Goal: Task Accomplishment & Management: Manage account settings

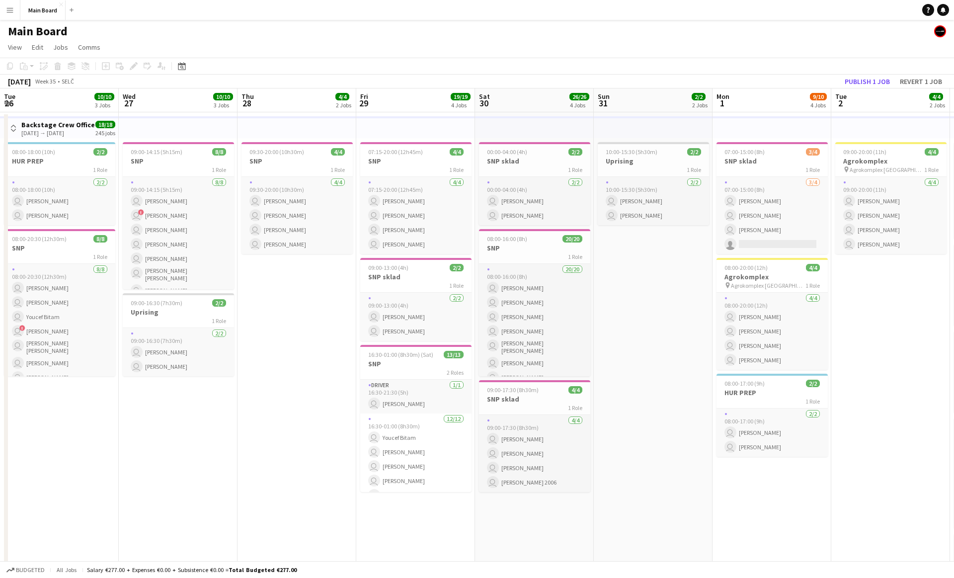
scroll to position [0, 401]
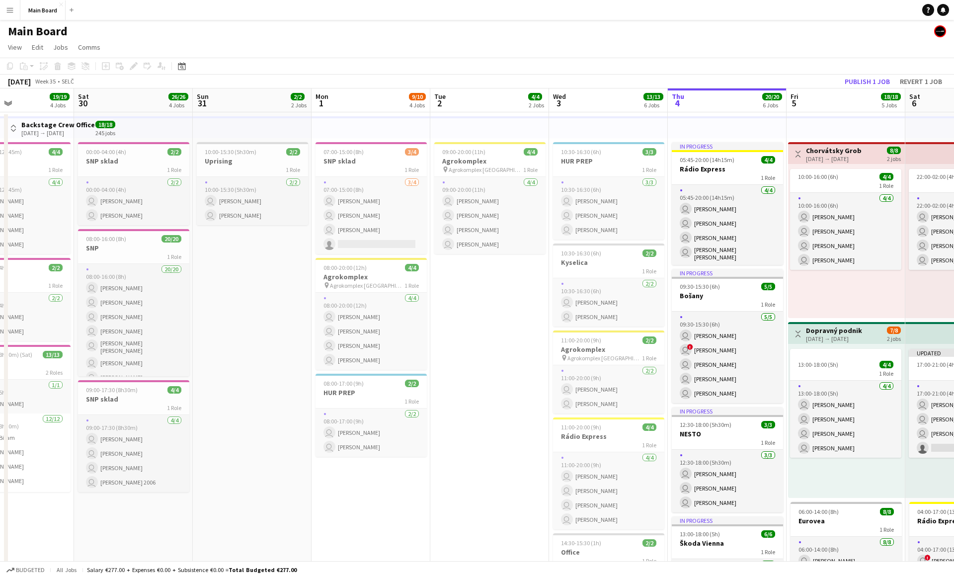
click at [819, 61] on app-toolbar "Copy Paste Paste Command V Paste with crew Command Shift V Paste linked Job [GE…" at bounding box center [477, 66] width 954 height 17
click at [861, 82] on button "Publish 1 job" at bounding box center [867, 81] width 53 height 13
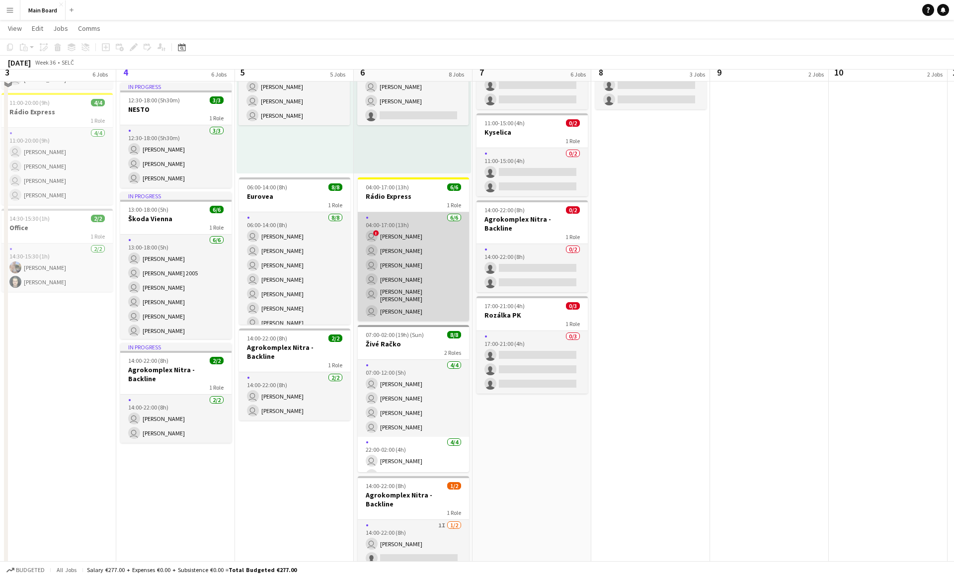
scroll to position [325, 0]
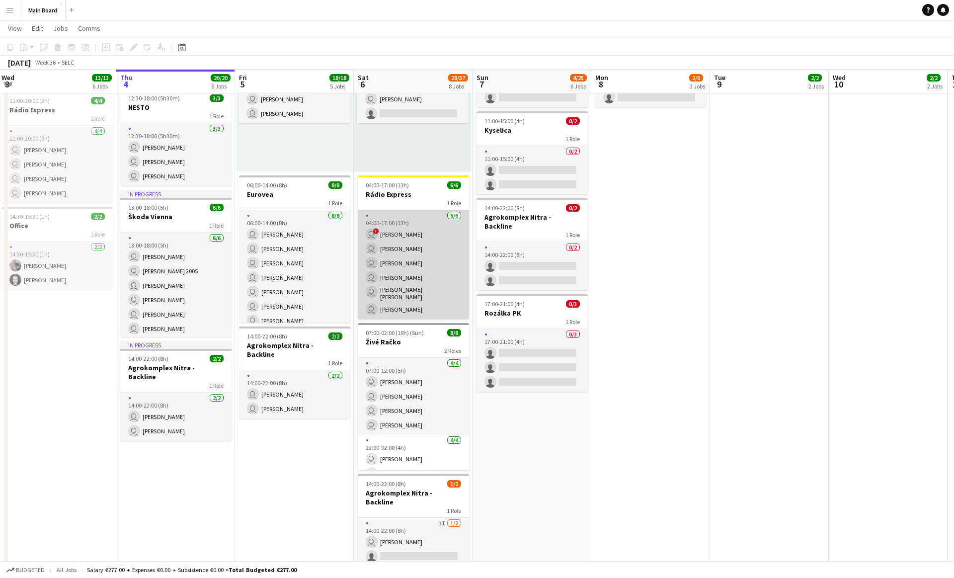
click at [411, 218] on app-card-role "[DATE] 04:00-17:00 (13h) user ! [PERSON_NAME] user [PERSON_NAME] user [PERSON_N…" at bounding box center [413, 264] width 111 height 109
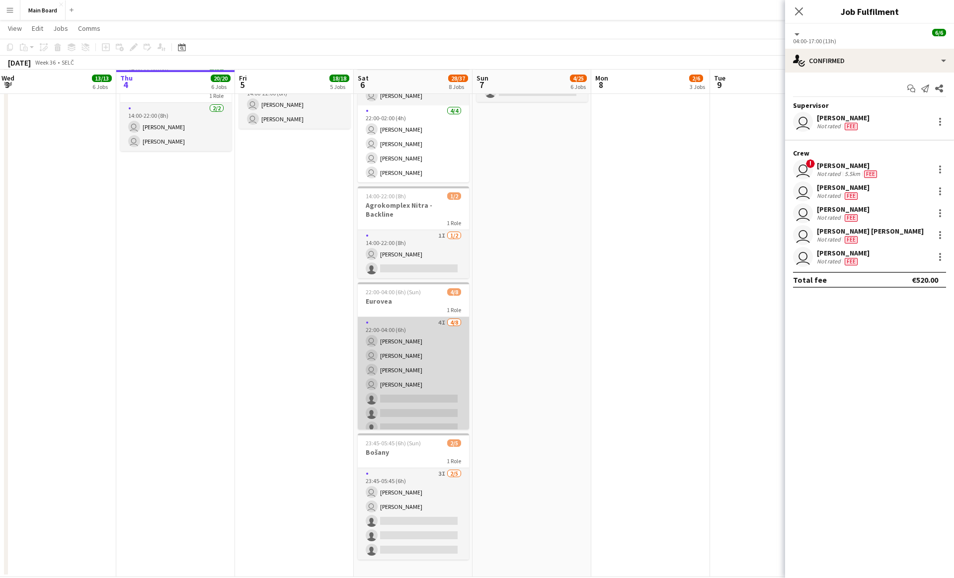
scroll to position [616, 0]
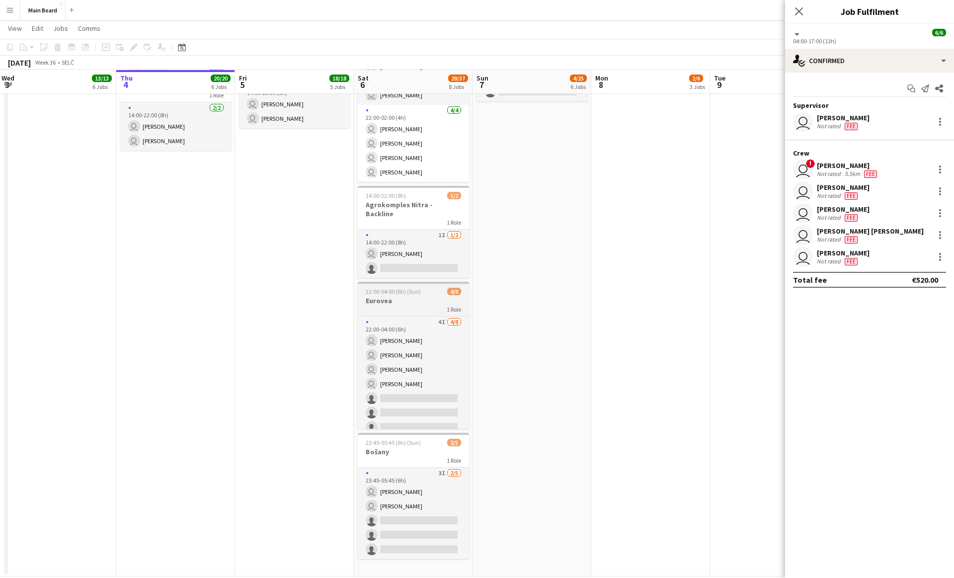
click at [408, 296] on h3 "Eurovea" at bounding box center [413, 300] width 111 height 9
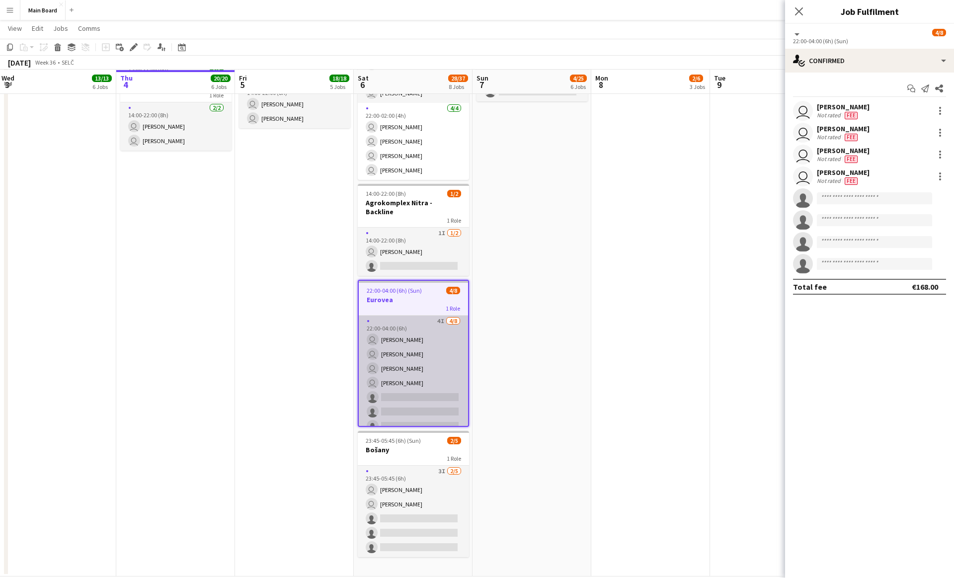
click at [382, 394] on app-card-role "4I [DATE] 22:00-04:00 (6h) user [PERSON_NAME] user [PERSON_NAME] user [PERSON_N…" at bounding box center [413, 382] width 109 height 135
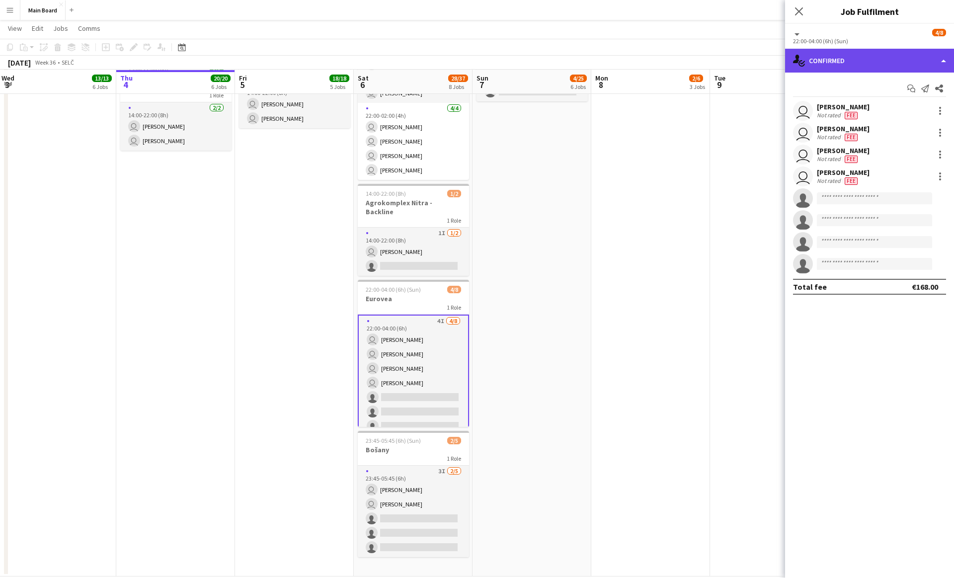
click at [855, 61] on div "single-neutral-actions-check-2 Confirmed" at bounding box center [869, 61] width 169 height 24
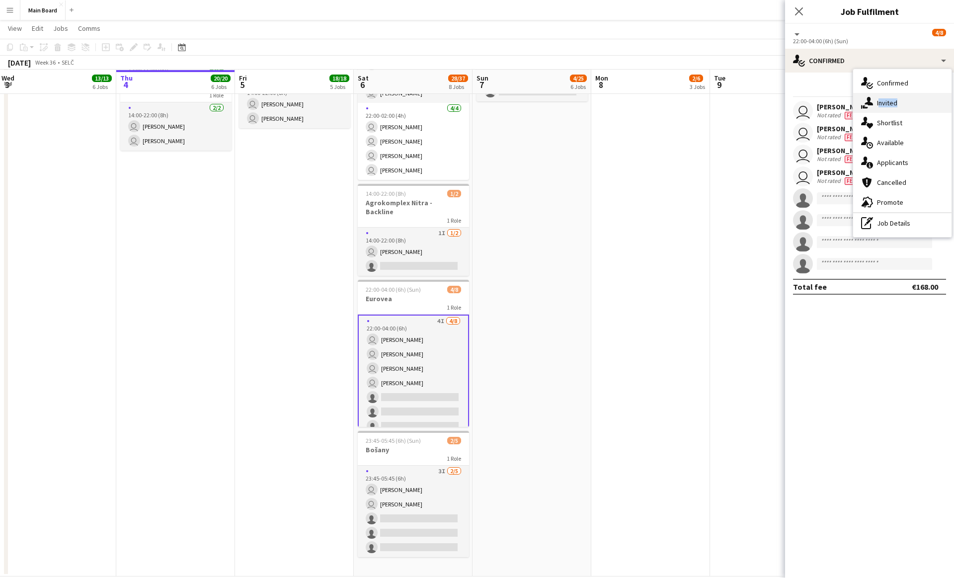
drag, startPoint x: 867, startPoint y: 113, endPoint x: 865, endPoint y: 104, distance: 8.7
click at [865, 104] on div "single-neutral-actions-check-2 Confirmed single-neutral-actions-share-1 Invited…" at bounding box center [902, 153] width 98 height 168
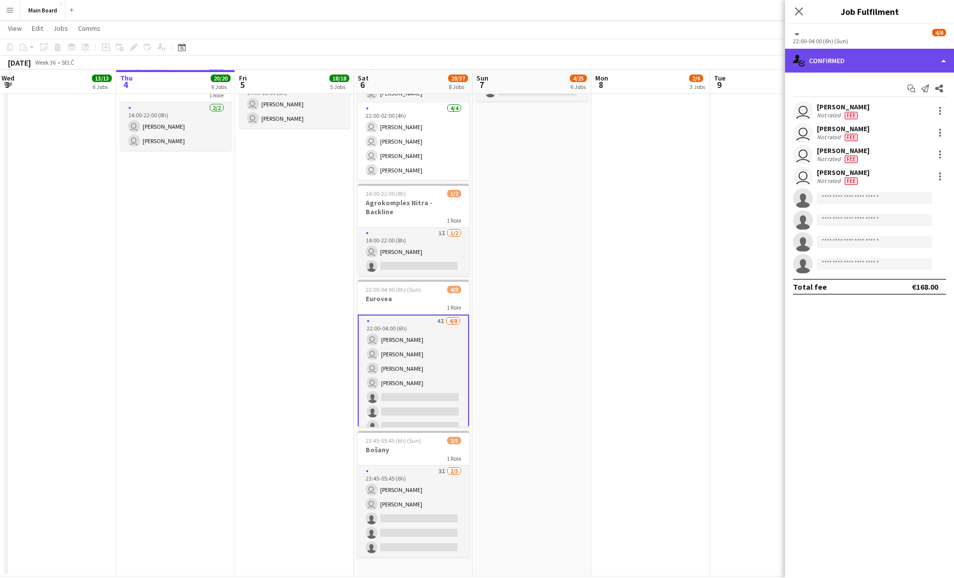
click at [859, 63] on div "single-neutral-actions-check-2 Confirmed" at bounding box center [869, 61] width 169 height 24
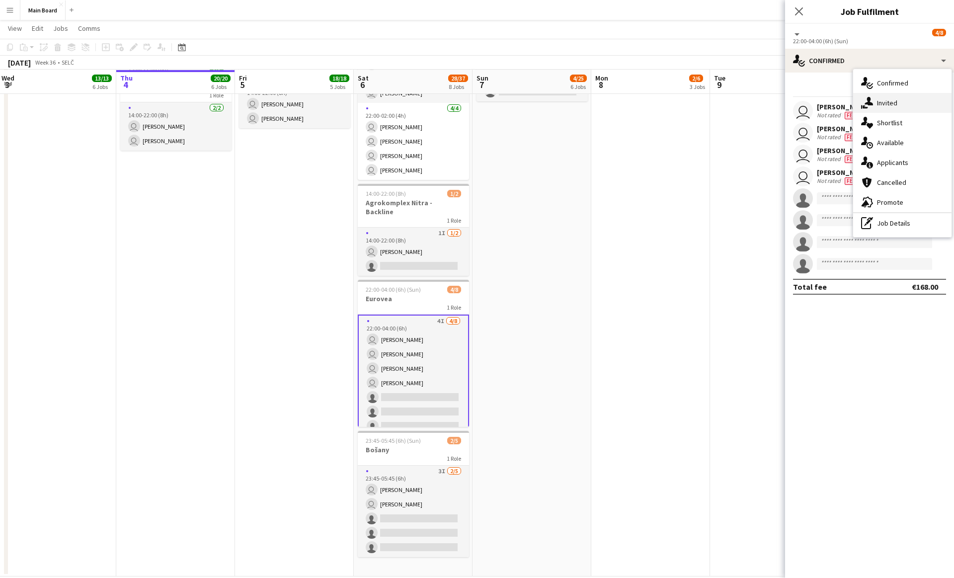
click at [866, 104] on icon at bounding box center [869, 101] width 8 height 8
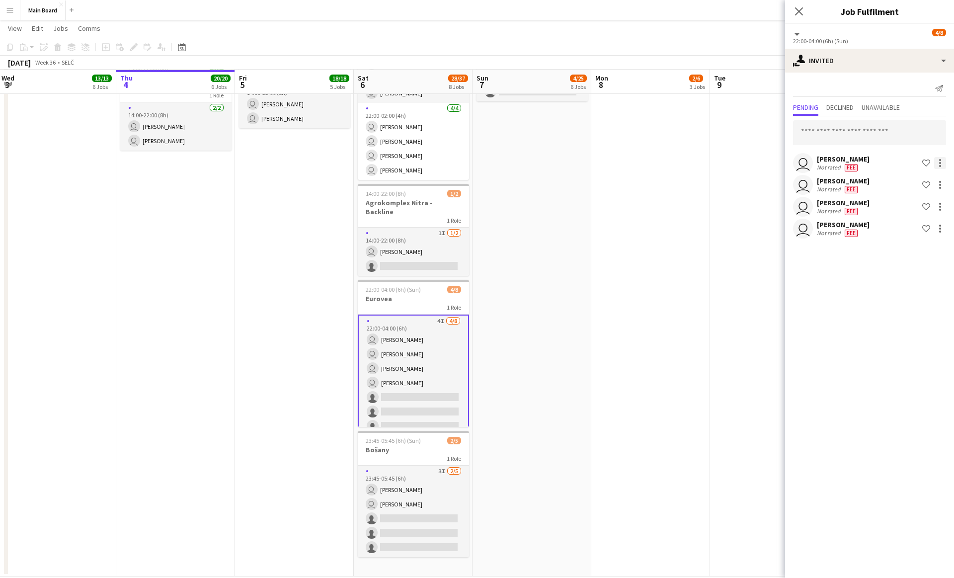
click at [942, 161] on div at bounding box center [940, 163] width 12 height 12
click at [823, 56] on div at bounding box center [477, 289] width 954 height 578
click at [822, 56] on div "single-neutral-actions-share-1 Invited" at bounding box center [869, 61] width 169 height 24
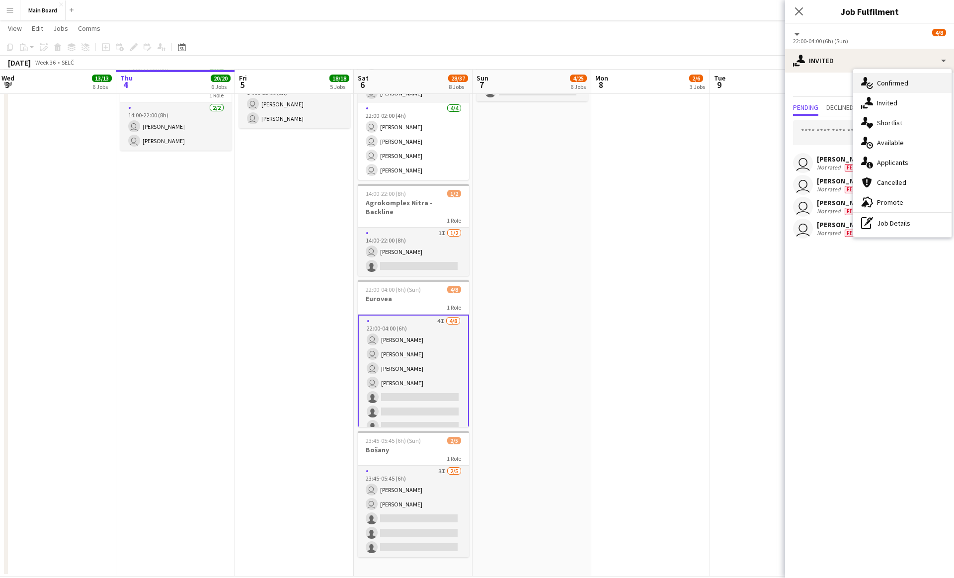
click at [868, 79] on icon "single-neutral-actions-check-2" at bounding box center [867, 83] width 12 height 12
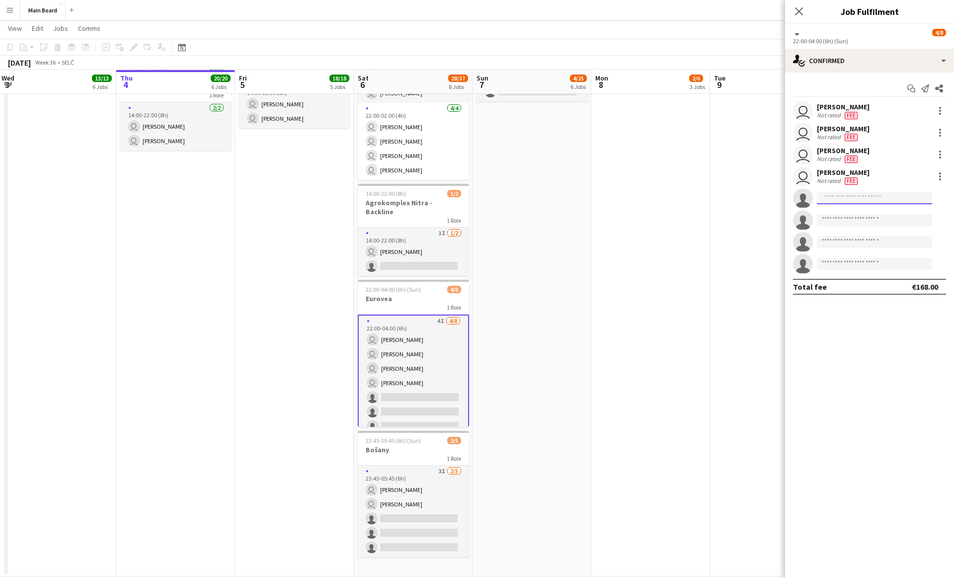
click at [843, 197] on input at bounding box center [874, 198] width 115 height 12
type input "****"
click at [843, 244] on span "[EMAIL_ADDRESS][DOMAIN_NAME]" at bounding box center [874, 244] width 99 height 8
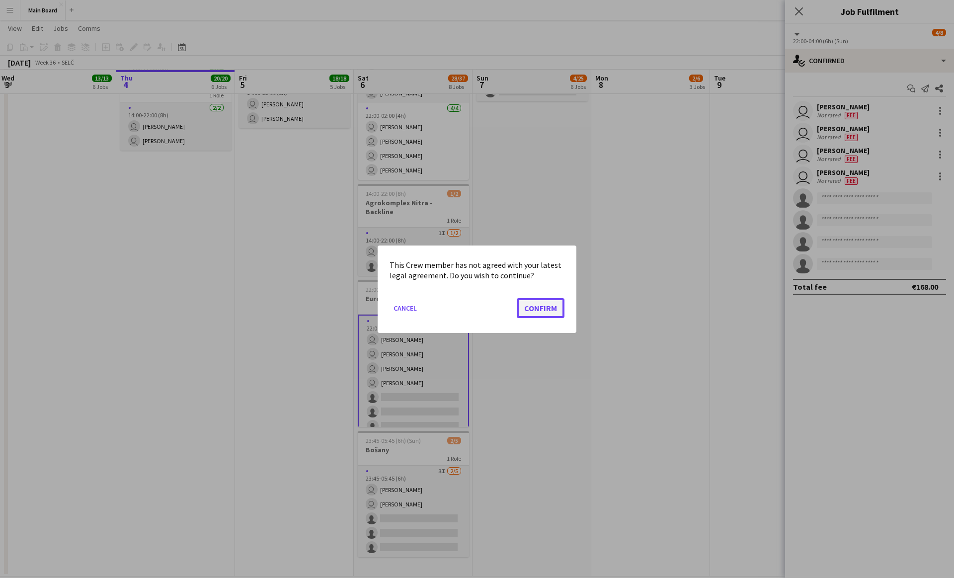
click at [538, 312] on button "Confirm" at bounding box center [541, 308] width 48 height 20
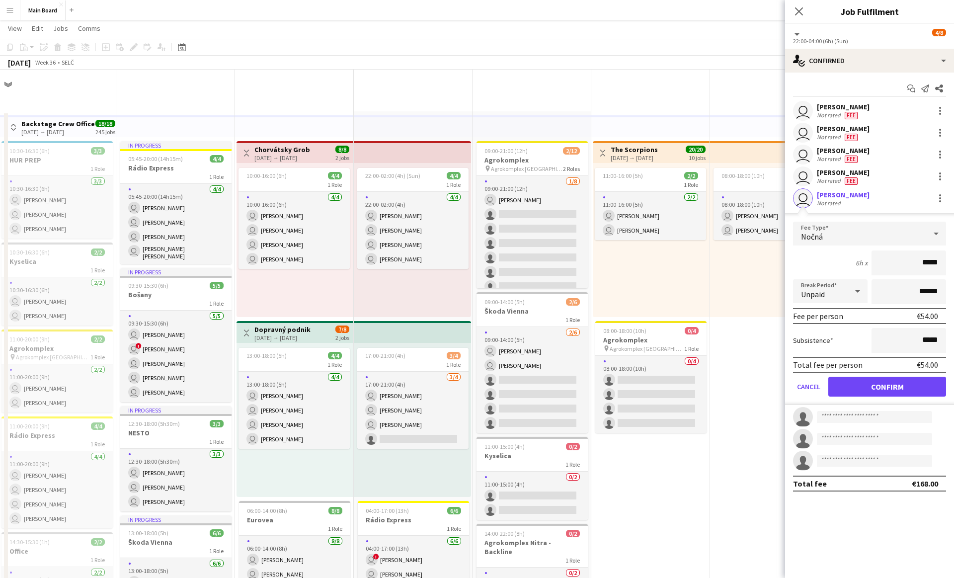
scroll to position [616, 0]
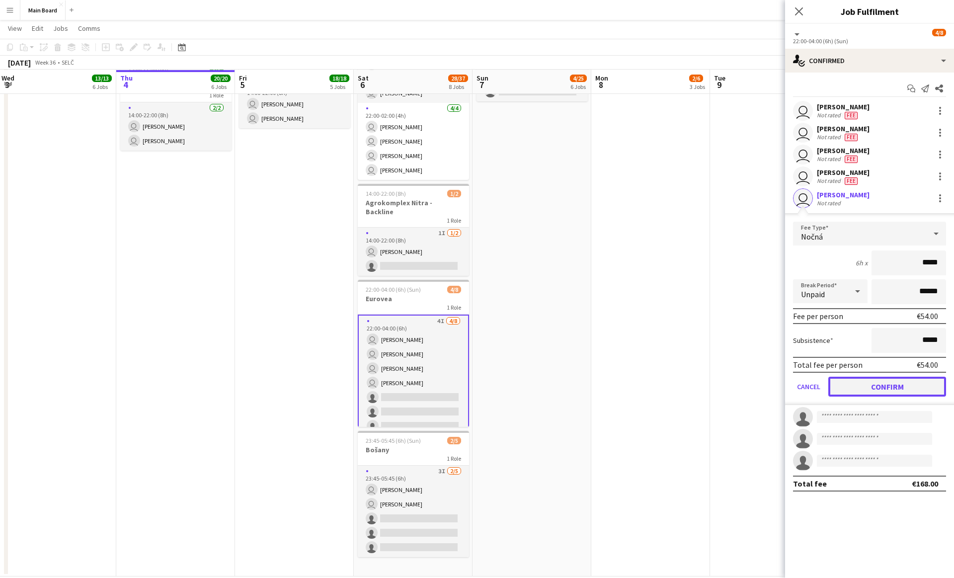
click at [865, 378] on button "Confirm" at bounding box center [887, 387] width 118 height 20
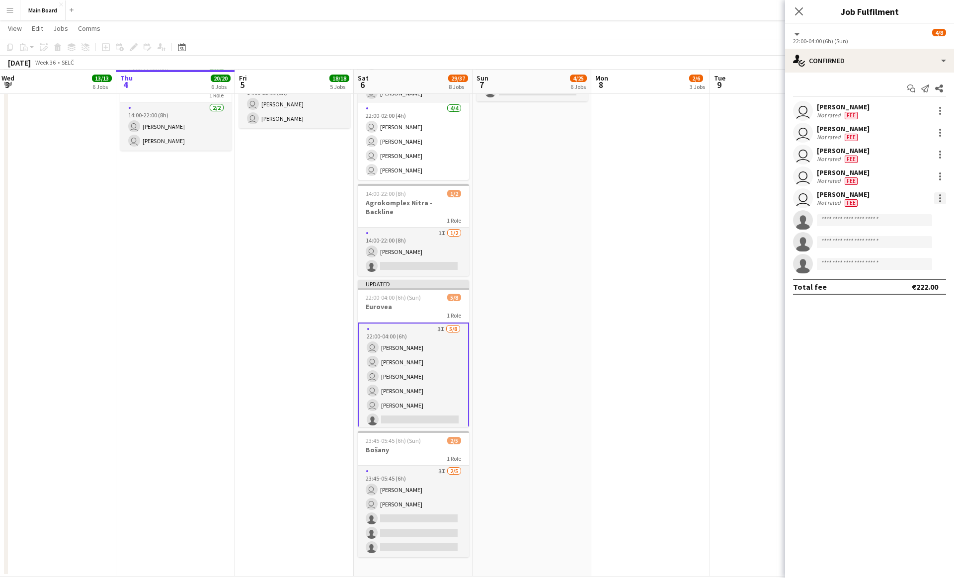
click at [939, 196] on div at bounding box center [940, 198] width 12 height 12
click at [903, 332] on span "Set as supervisor" at bounding box center [907, 335] width 62 height 8
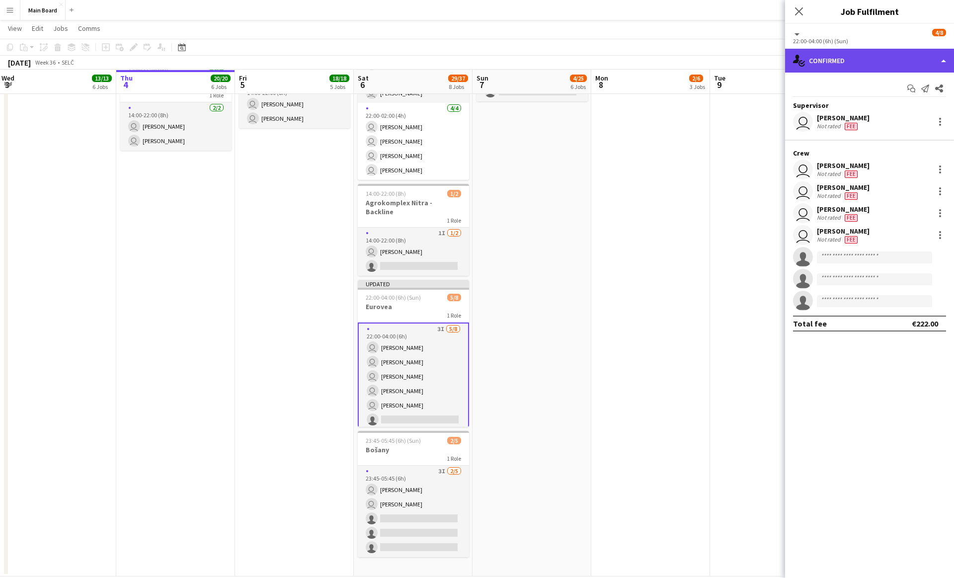
click at [823, 64] on div "single-neutral-actions-check-2 Confirmed" at bounding box center [869, 61] width 169 height 24
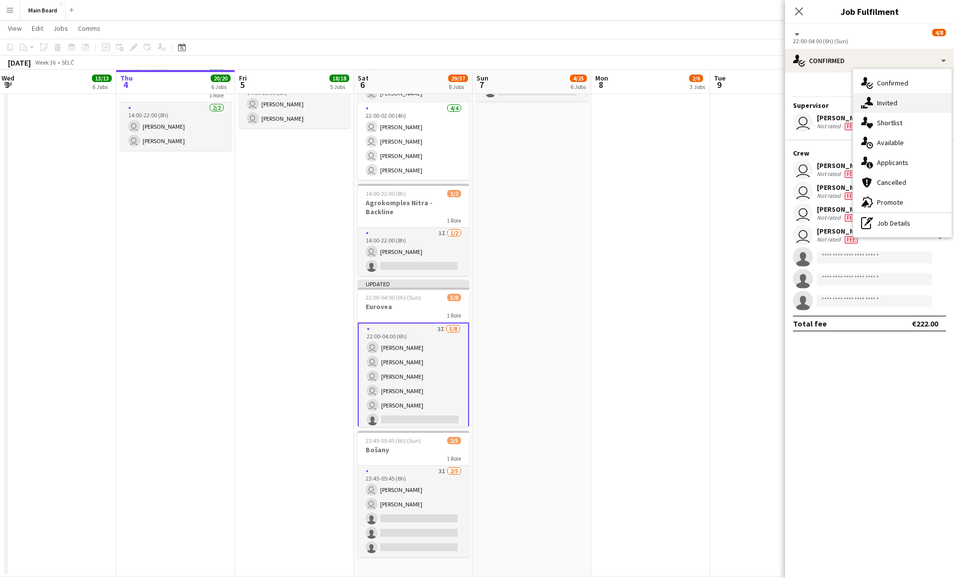
click at [872, 103] on icon "single-neutral-actions-share-1" at bounding box center [867, 103] width 12 height 12
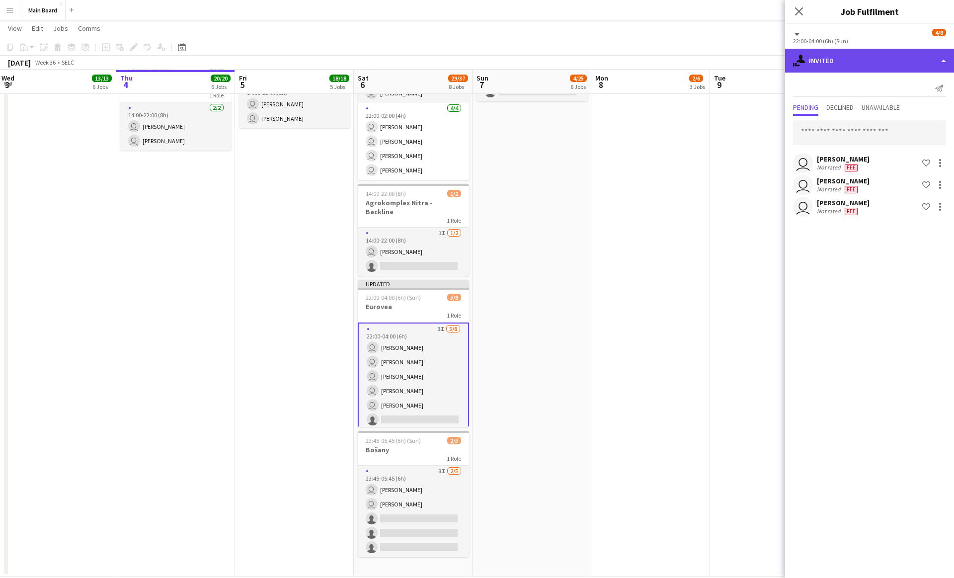
click at [808, 49] on div "single-neutral-actions-share-1 Invited" at bounding box center [869, 61] width 169 height 24
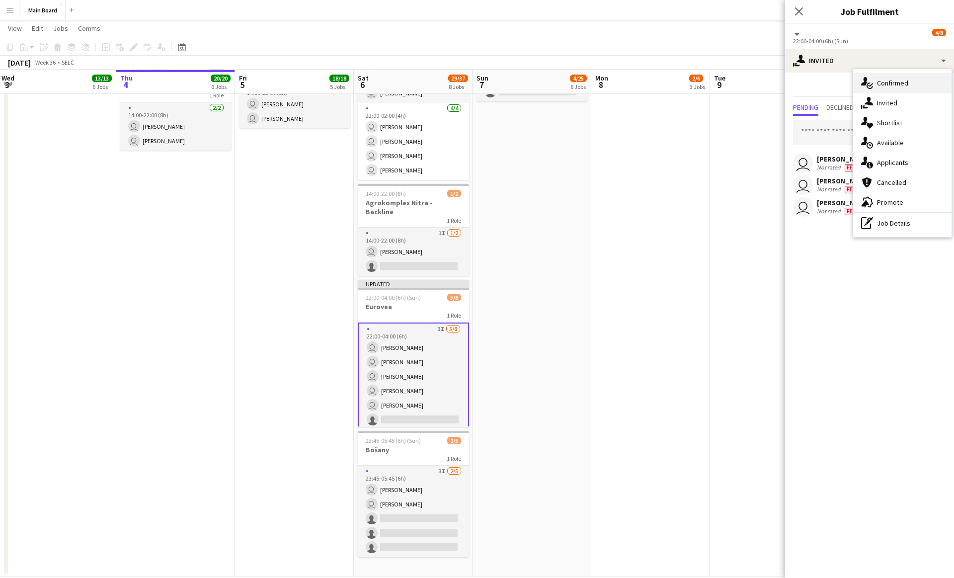
click at [868, 80] on icon "single-neutral-actions-check-2" at bounding box center [867, 83] width 12 height 12
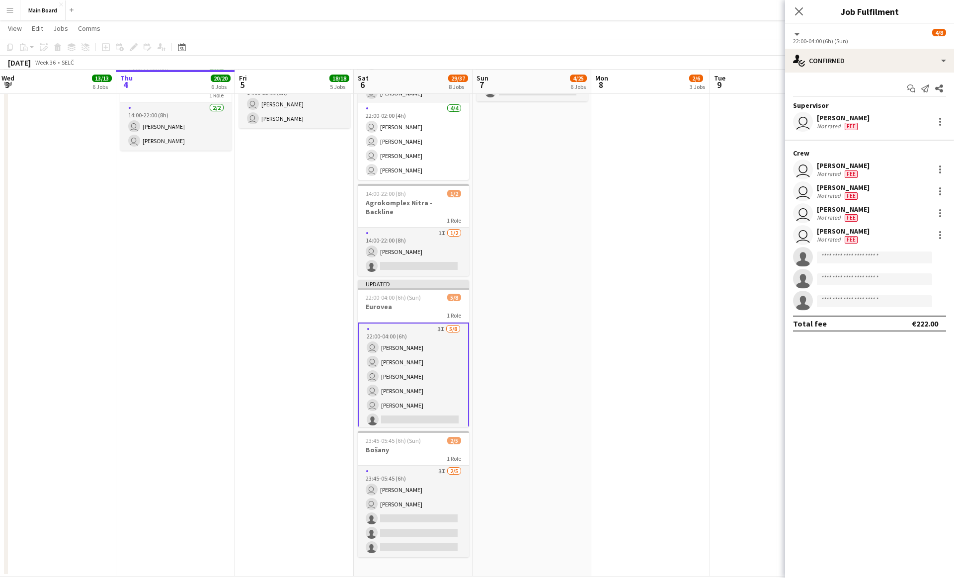
click at [559, 253] on app-date-cell "09:00-21:00 (12h) 2/12 Agrokomplex pin Agrokomplex Nitra 2 Roles [DATE] 09:00-2…" at bounding box center [531, 36] width 119 height 1081
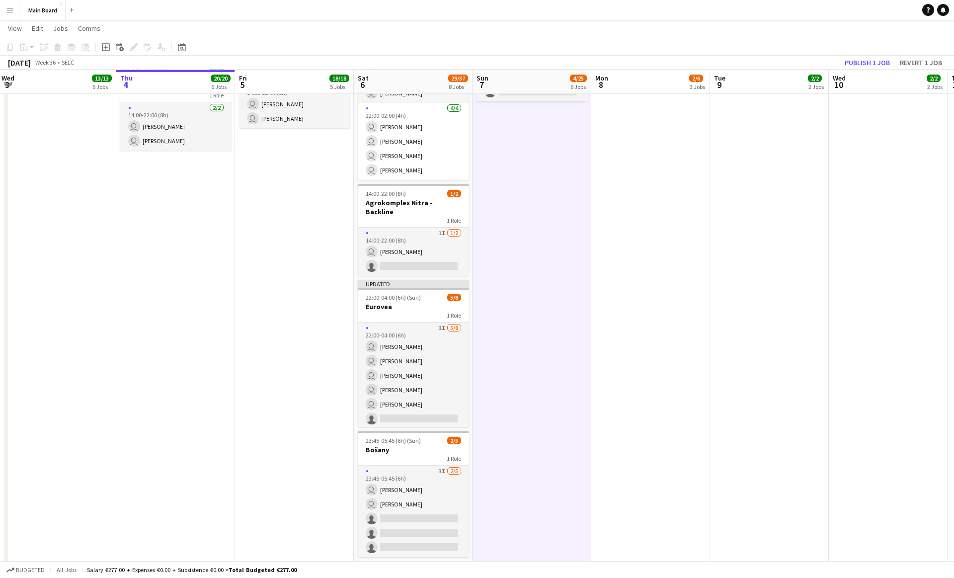
click at [559, 253] on app-date-cell "09:00-21:00 (12h) 2/12 Agrokomplex pin Agrokomplex Nitra 2 Roles [DATE] 09:00-2…" at bounding box center [531, 36] width 119 height 1081
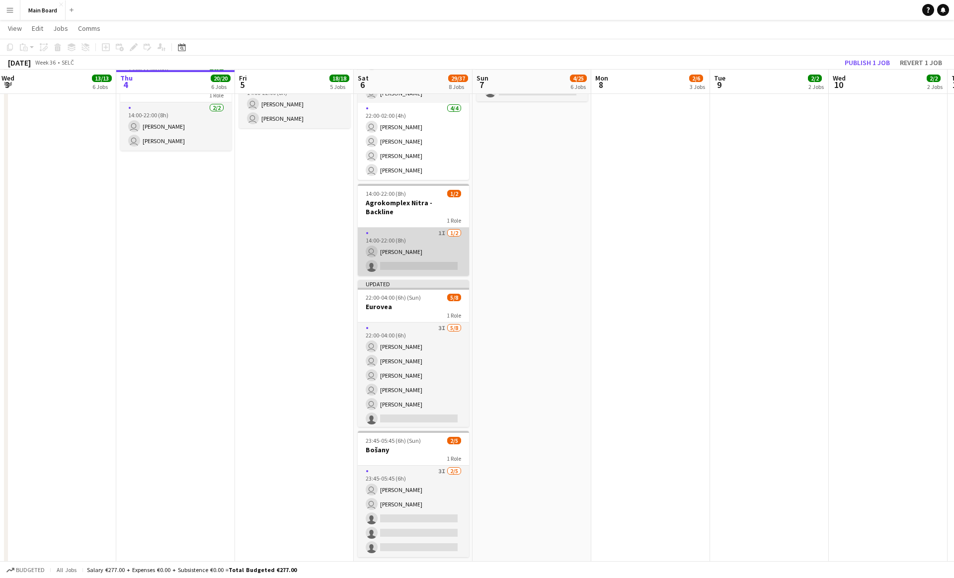
click at [421, 243] on app-card-role "1I [DATE] 14:00-22:00 (8h) user [PERSON_NAME] single-neutral-actions" at bounding box center [413, 252] width 111 height 48
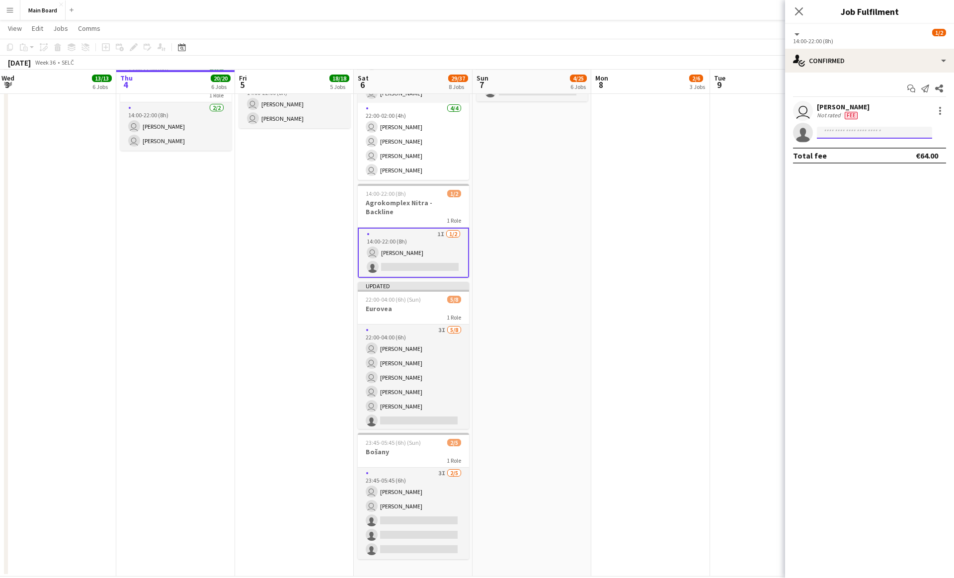
click at [899, 130] on input at bounding box center [874, 133] width 115 height 12
type input "*****"
click at [886, 153] on span "[EMAIL_ADDRESS][DOMAIN_NAME]" at bounding box center [874, 155] width 99 height 8
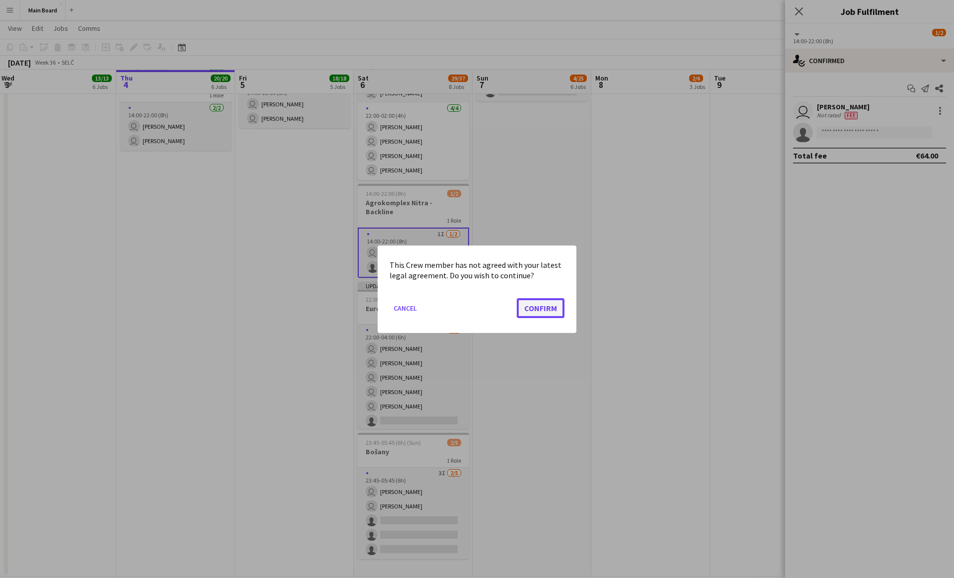
click at [551, 312] on button "Confirm" at bounding box center [541, 308] width 48 height 20
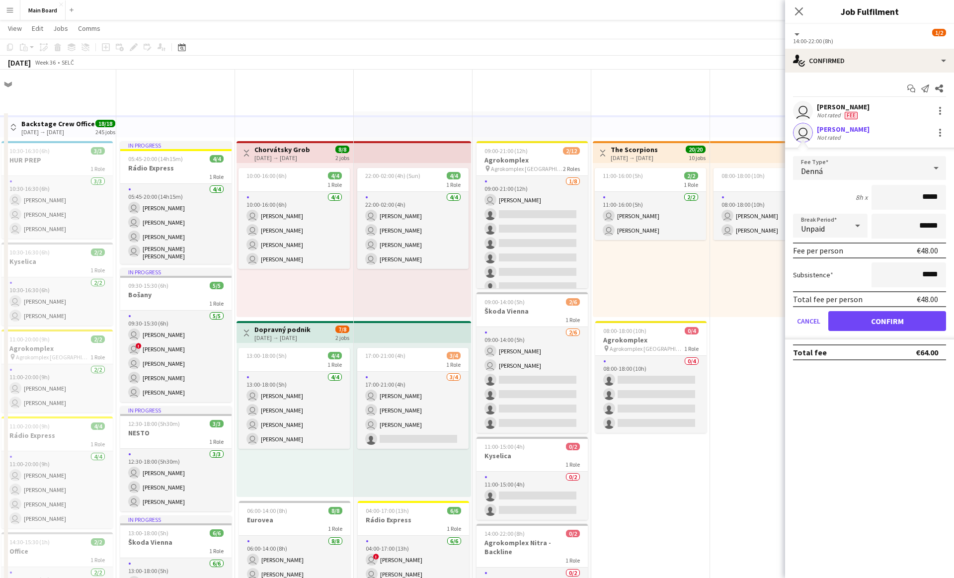
scroll to position [616, 0]
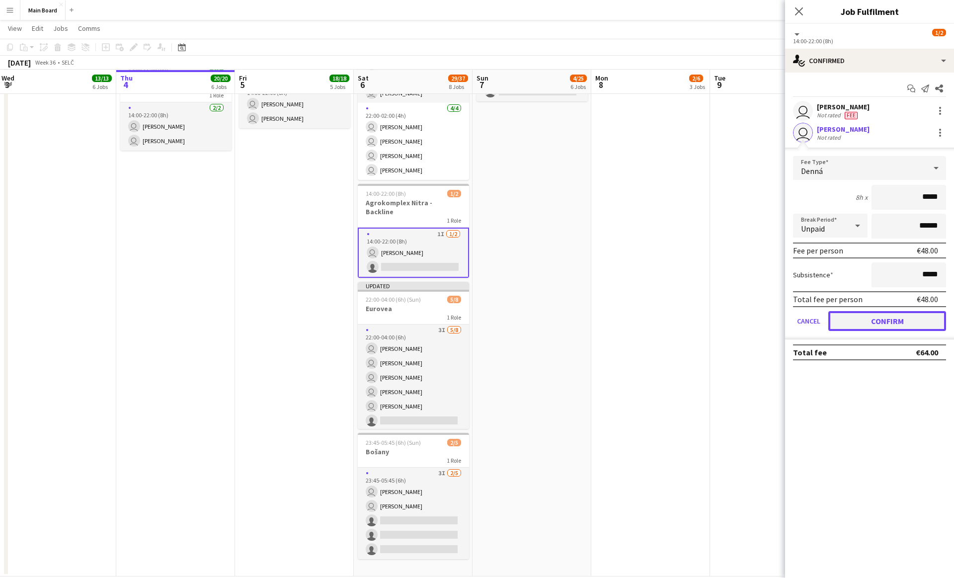
click at [893, 324] on button "Confirm" at bounding box center [887, 321] width 118 height 20
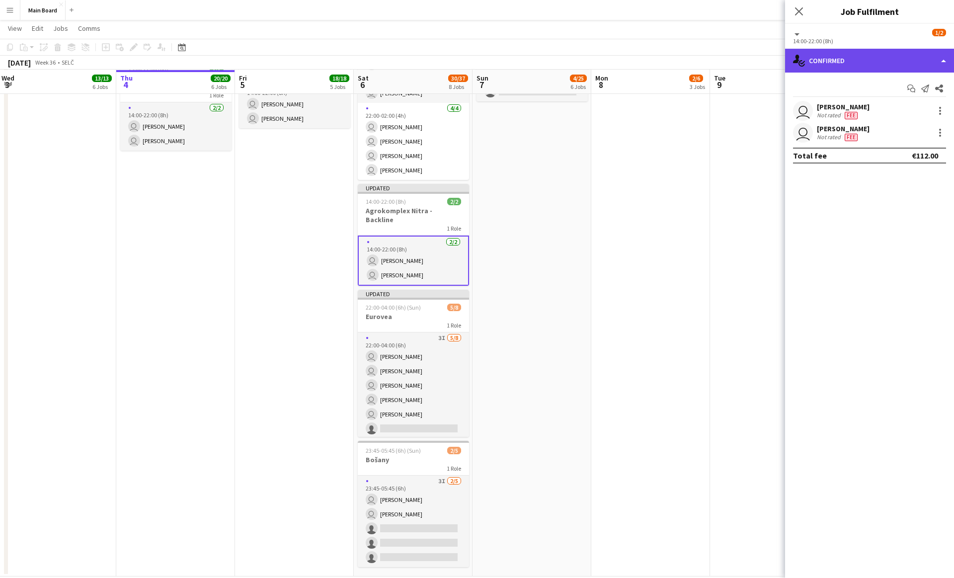
click at [824, 63] on div "single-neutral-actions-check-2 Confirmed" at bounding box center [869, 61] width 169 height 24
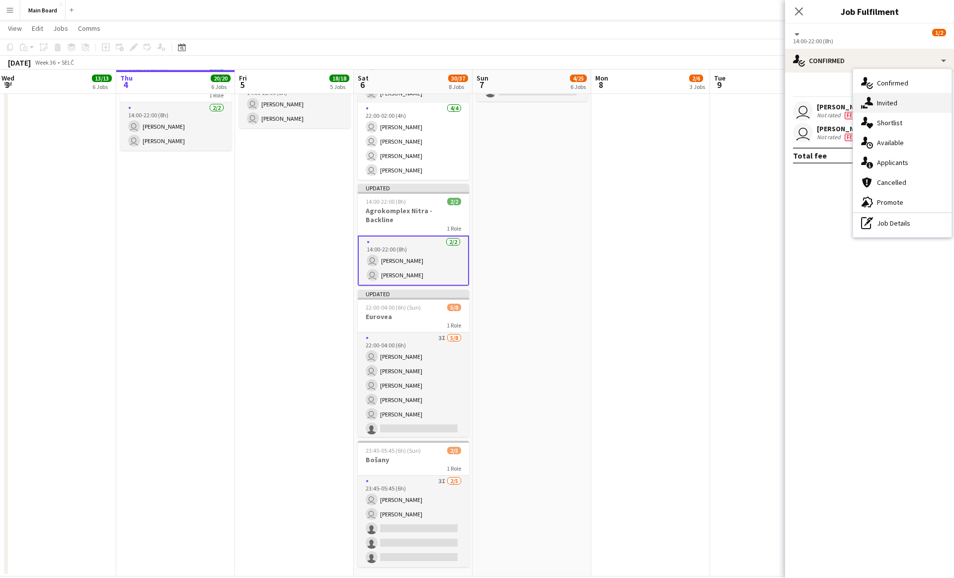
click at [858, 99] on div "single-neutral-actions-share-1 Invited" at bounding box center [902, 103] width 98 height 20
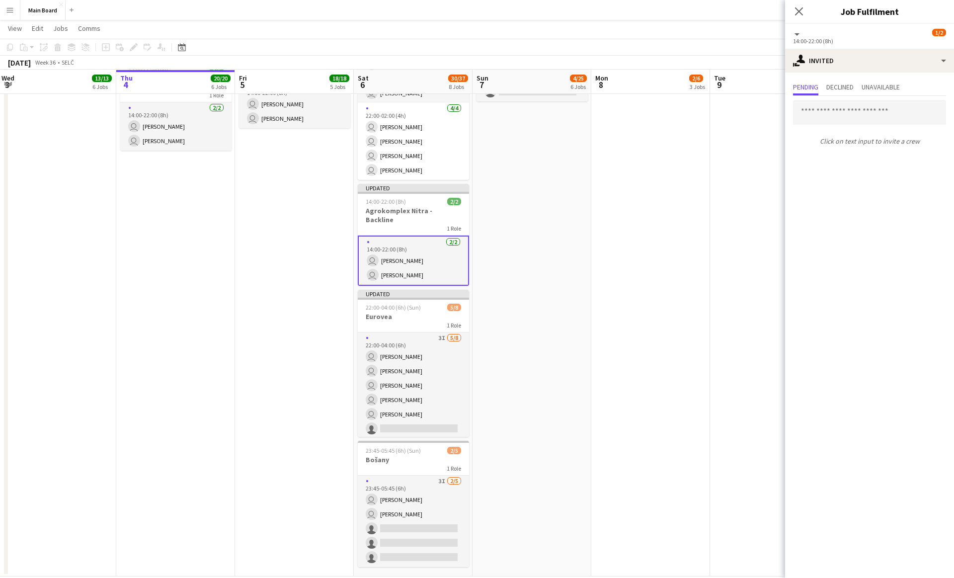
click at [680, 219] on app-date-cell "Toggle View The Scorpions [DATE] → [DATE] 20/20 10 jobs 11:00-16:00 (5h) 2/2 1 …" at bounding box center [650, 36] width 119 height 1081
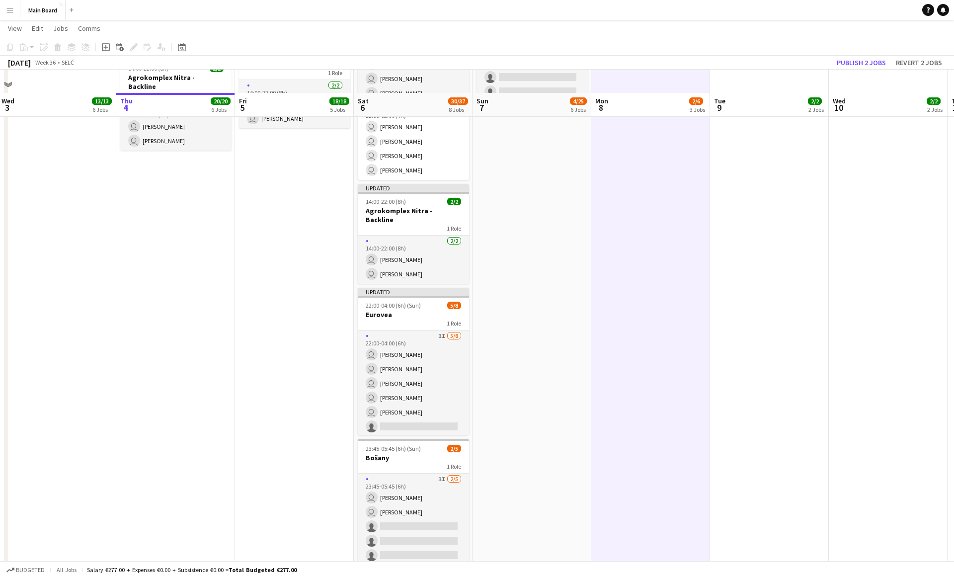
scroll to position [638, 0]
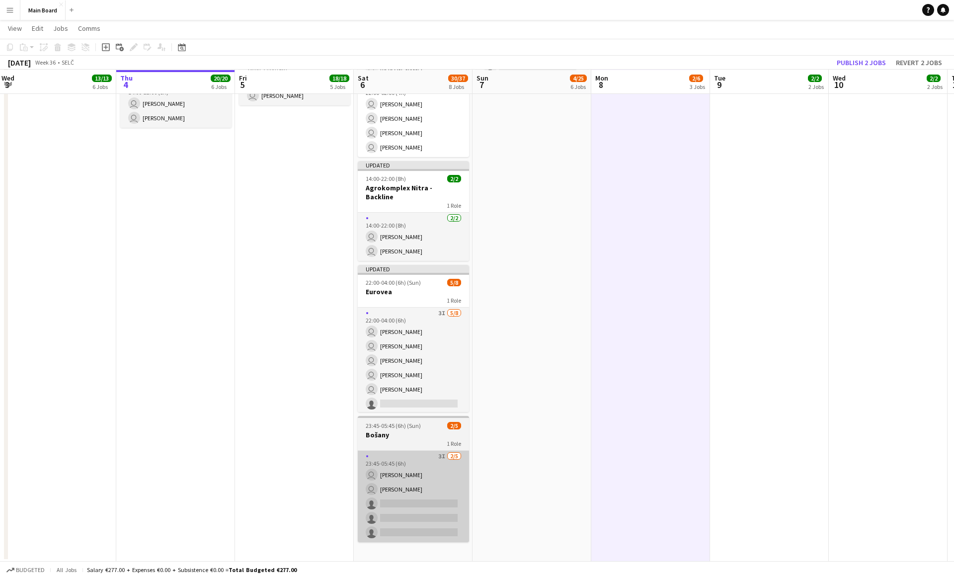
click at [443, 481] on app-card-role "3I [DATE] 23:45-05:45 (6h) user [PERSON_NAME] user [PERSON_NAME] single-neutral…" at bounding box center [413, 496] width 111 height 91
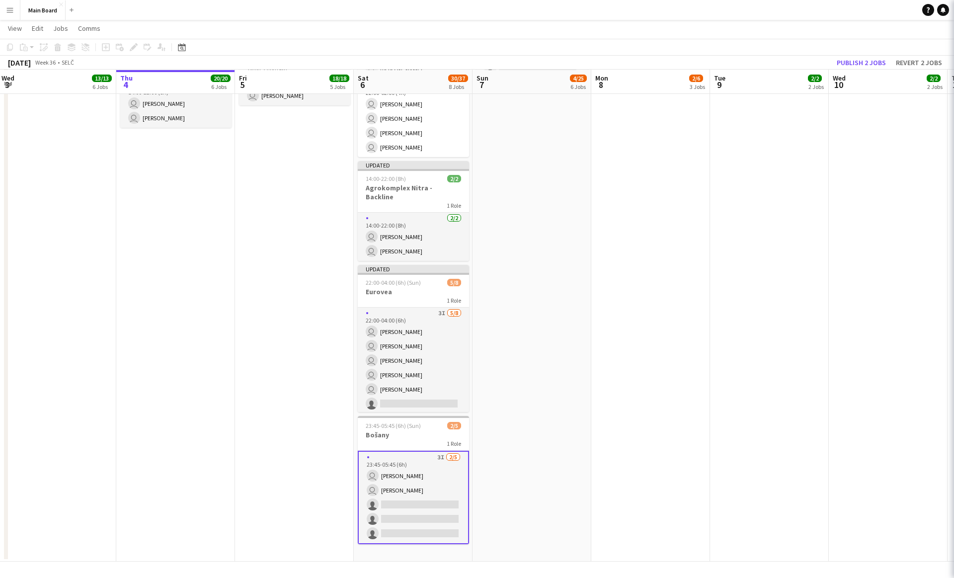
scroll to position [0, 478]
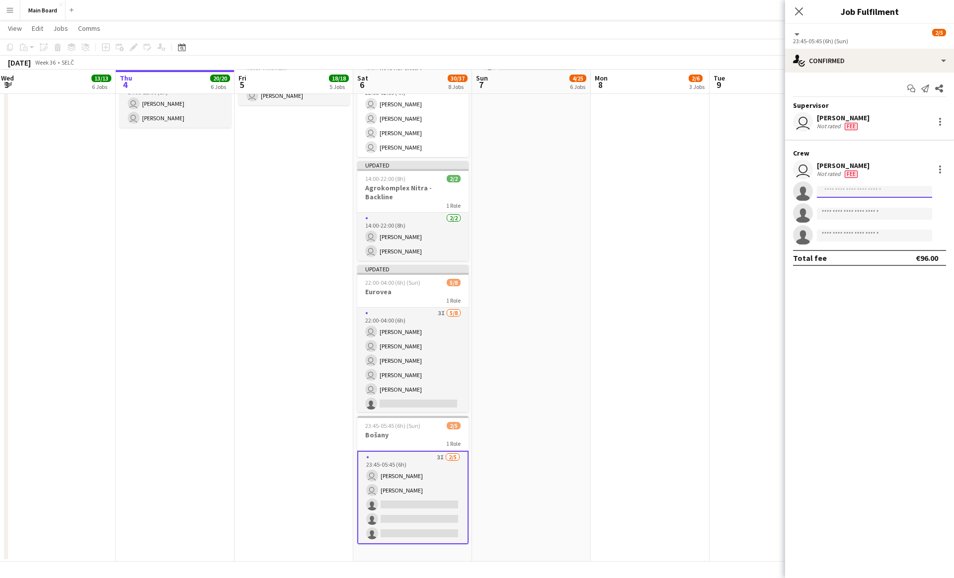
click at [857, 190] on input at bounding box center [874, 192] width 115 height 12
type input "*****"
click at [858, 206] on span "[PERSON_NAME]" at bounding box center [853, 205] width 57 height 8
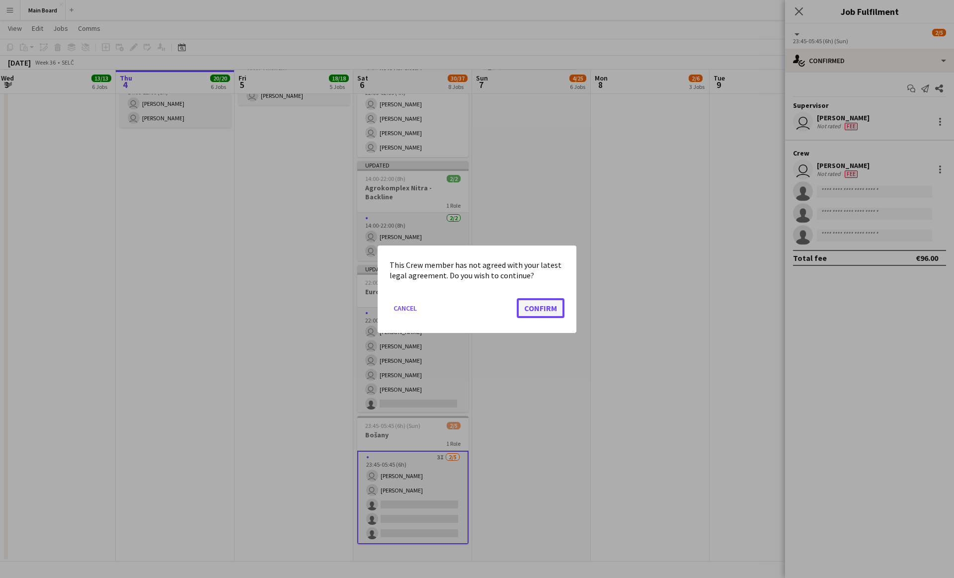
click at [537, 311] on button "Confirm" at bounding box center [541, 308] width 48 height 20
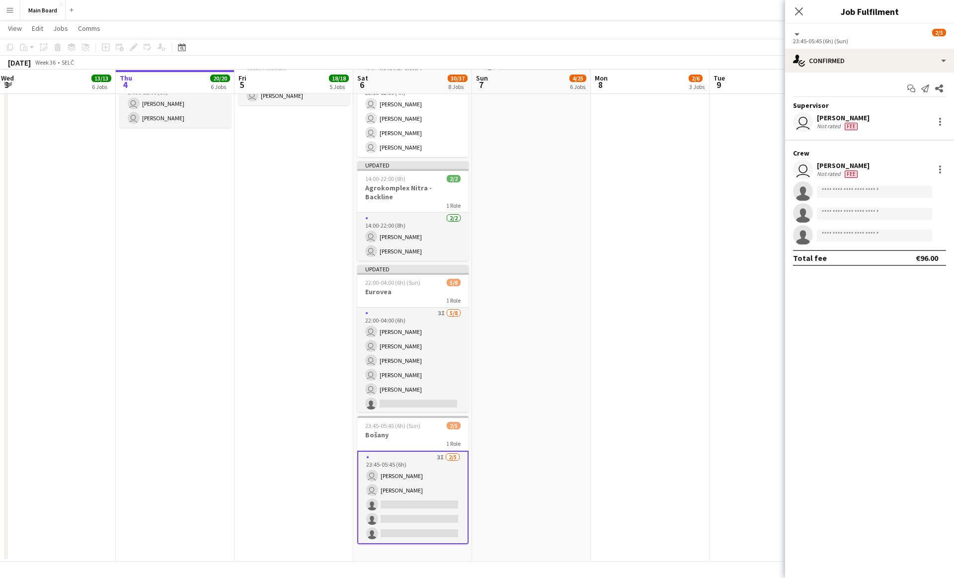
scroll to position [638, 0]
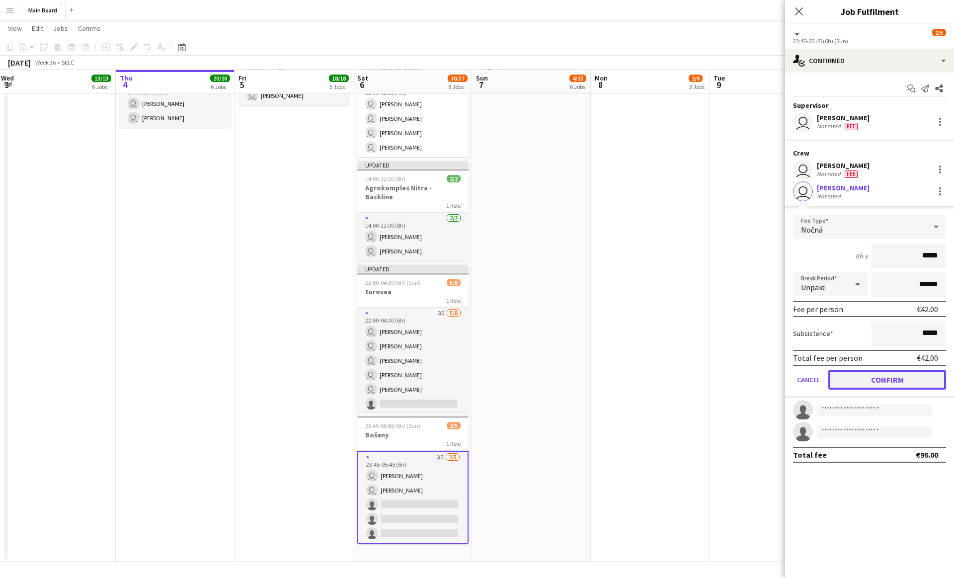
click at [857, 375] on button "Confirm" at bounding box center [887, 380] width 118 height 20
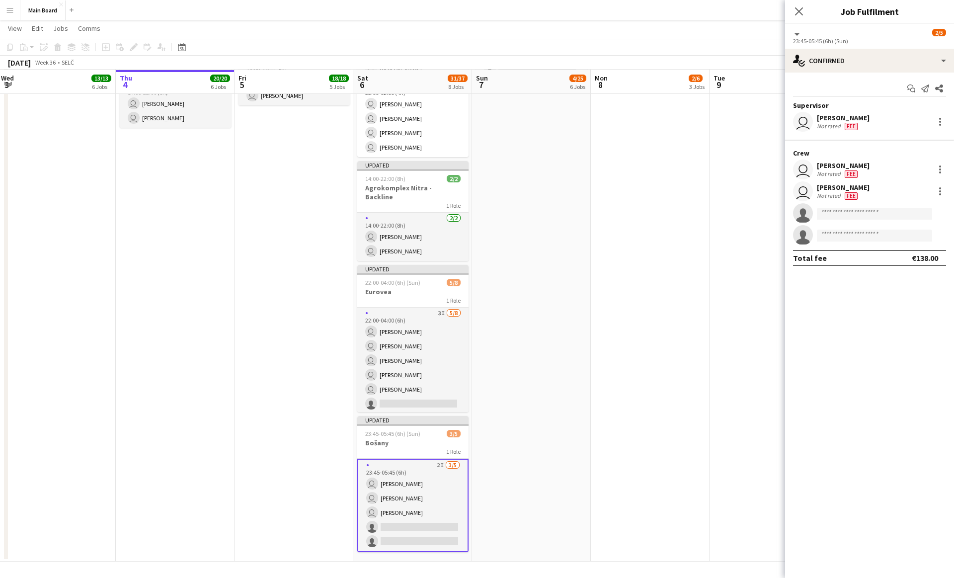
click at [584, 419] on app-date-cell "09:00-21:00 (12h) 2/12 Agrokomplex pin Agrokomplex Nitra 2 Roles [DATE] 09:00-2…" at bounding box center [531, 17] width 119 height 1089
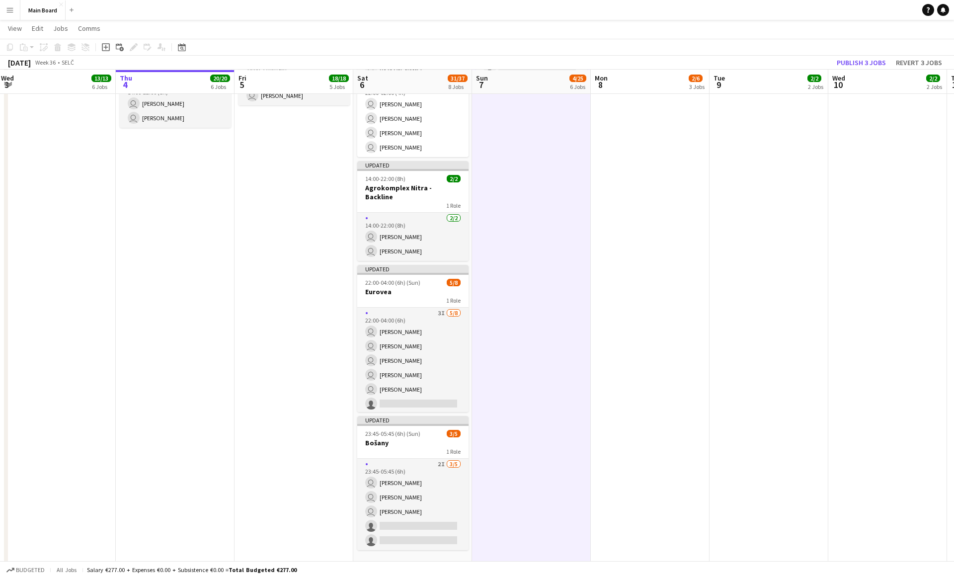
click at [565, 419] on app-date-cell "09:00-21:00 (12h) 2/12 Agrokomplex pin Agrokomplex Nitra 2 Roles [DATE] 09:00-2…" at bounding box center [531, 21] width 119 height 1097
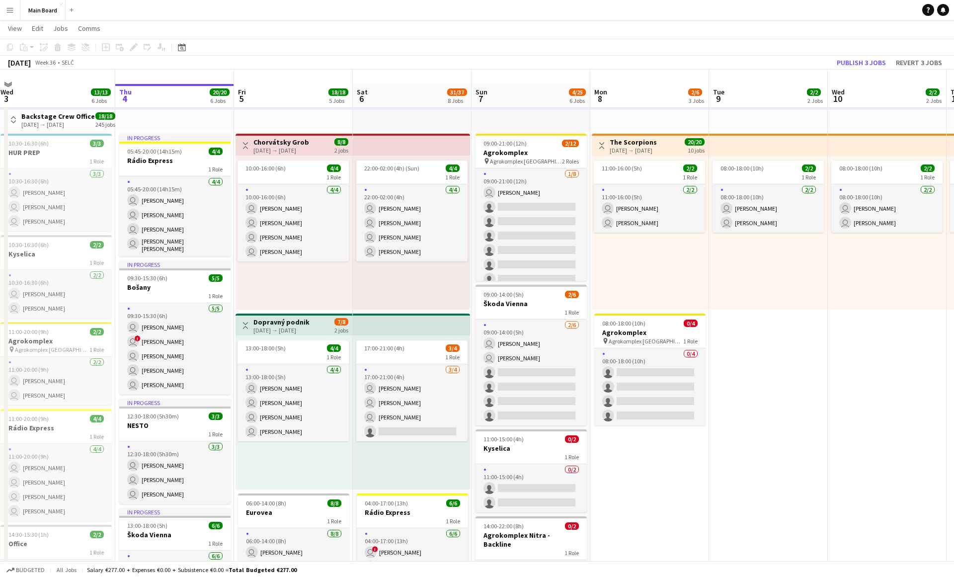
scroll to position [0, 0]
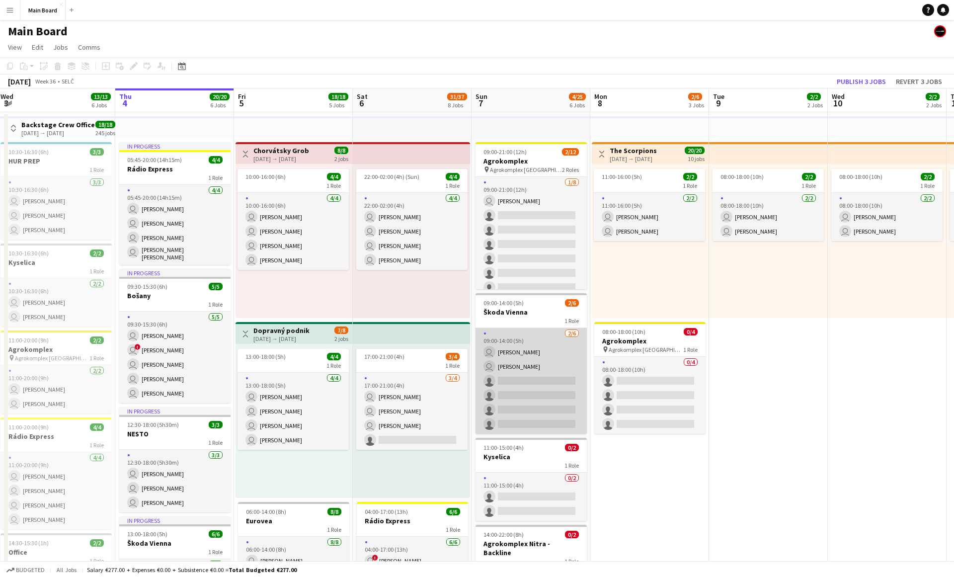
click at [536, 346] on app-card-role "[DATE] 09:00-14:00 (5h) user [PERSON_NAME] user [PERSON_NAME] single-neutral-ac…" at bounding box center [530, 381] width 111 height 106
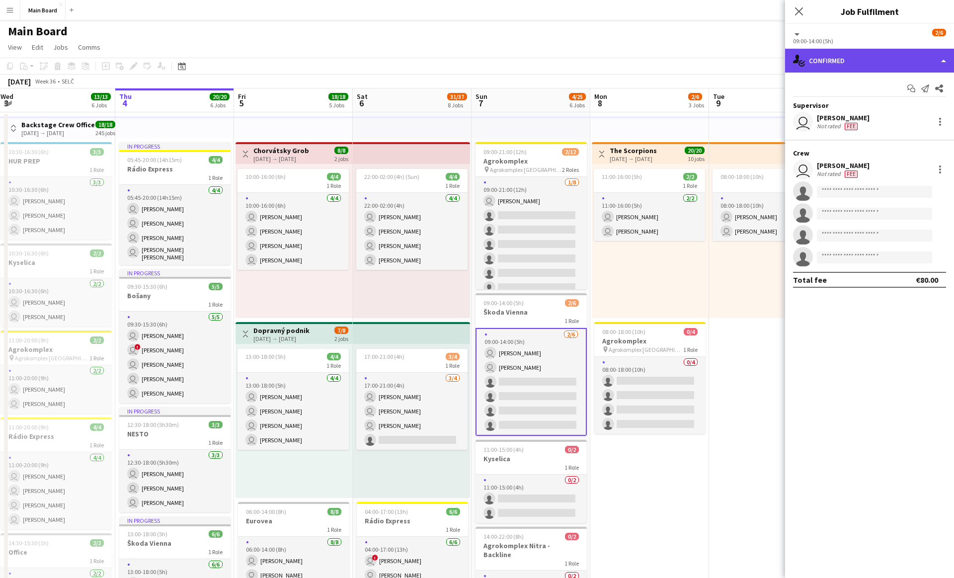
click at [866, 56] on div "single-neutral-actions-check-2 Confirmed" at bounding box center [869, 61] width 169 height 24
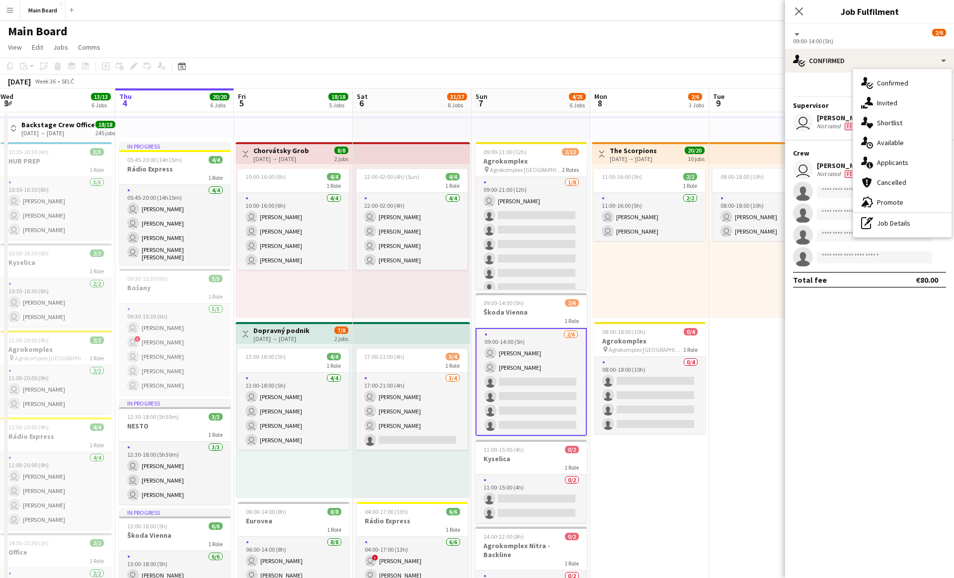
click at [354, 295] on div "22:00-02:00 (4h) (Sun) 4/4 1 Role [DATE] 22:00-02:00 (4h) user [PERSON_NAME] us…" at bounding box center [411, 241] width 117 height 154
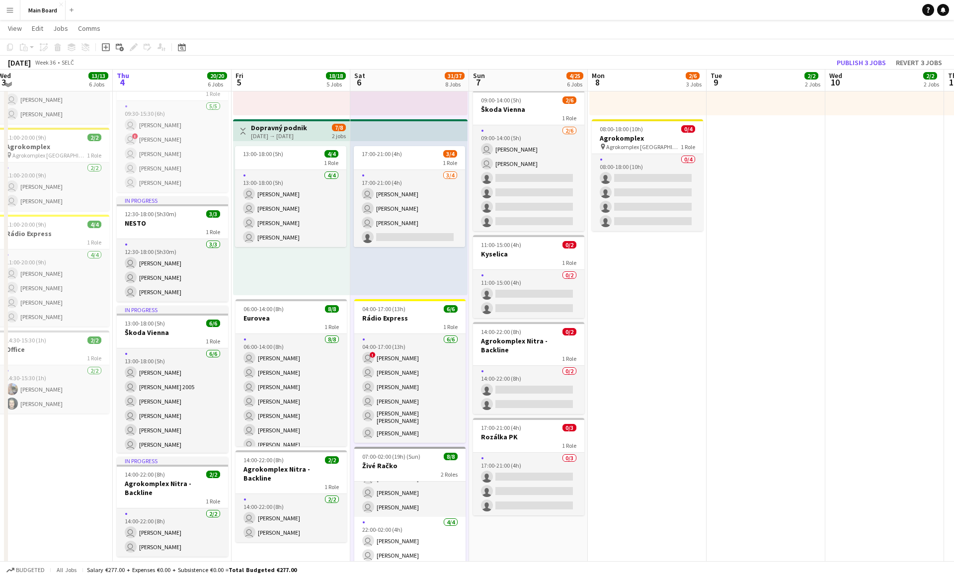
scroll to position [202, 0]
click at [877, 64] on button "Publish 3 jobs" at bounding box center [861, 62] width 57 height 13
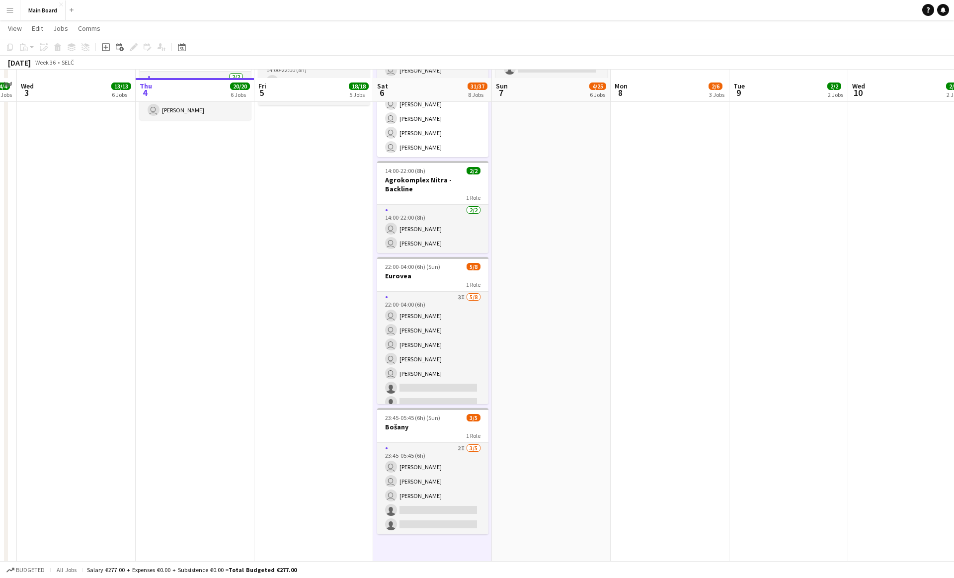
scroll to position [646, 0]
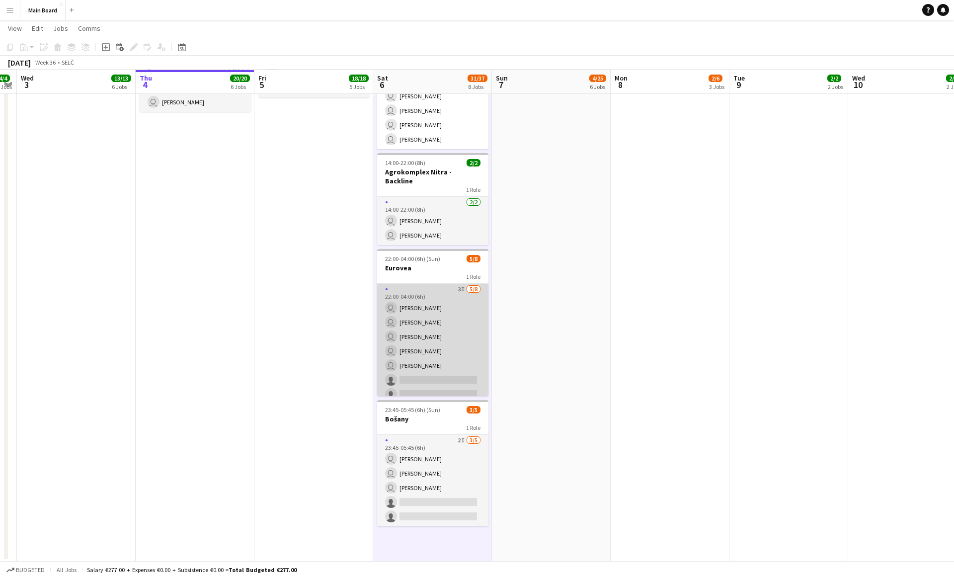
click at [464, 304] on app-card-role "3I [DATE] 22:00-04:00 (6h) user [PERSON_NAME] user [PERSON_NAME] user [PERSON_N…" at bounding box center [432, 351] width 111 height 135
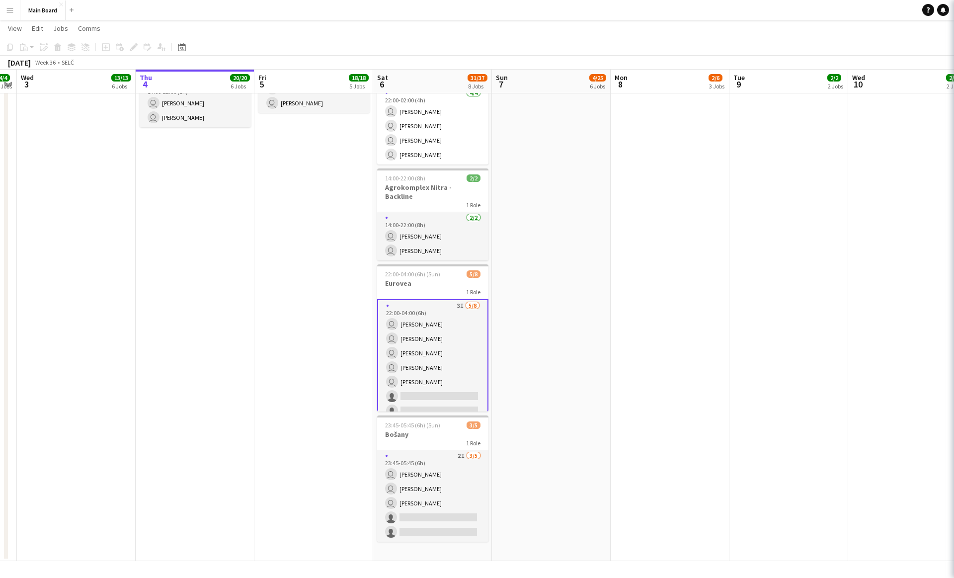
scroll to position [630, 0]
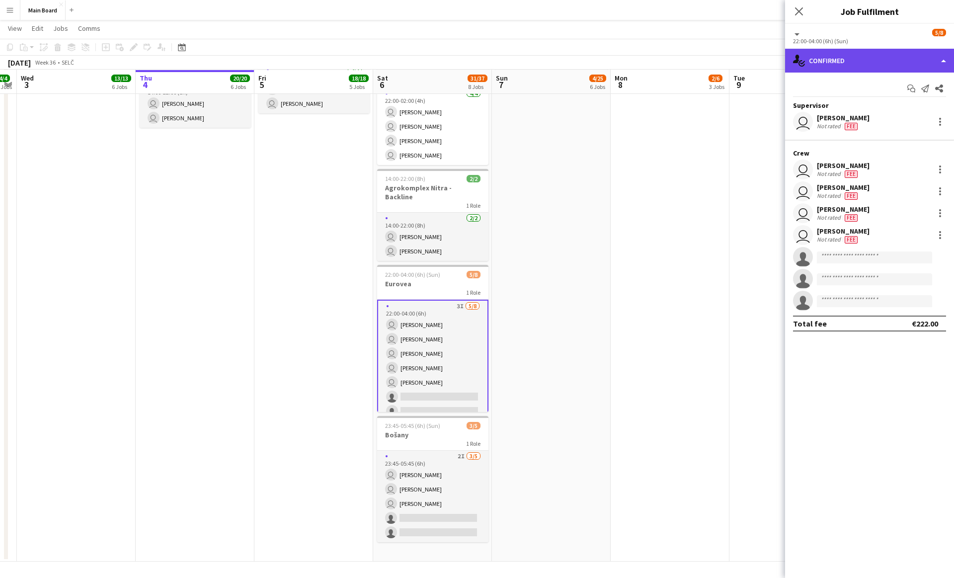
click at [832, 64] on div "single-neutral-actions-check-2 Confirmed" at bounding box center [869, 61] width 169 height 24
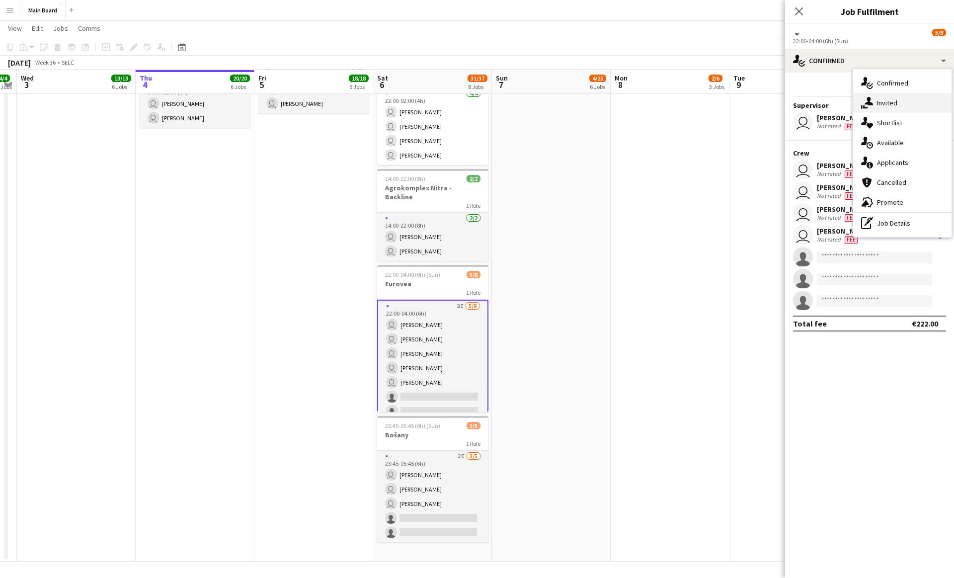
click at [896, 105] on span "Invited" at bounding box center [887, 102] width 20 height 9
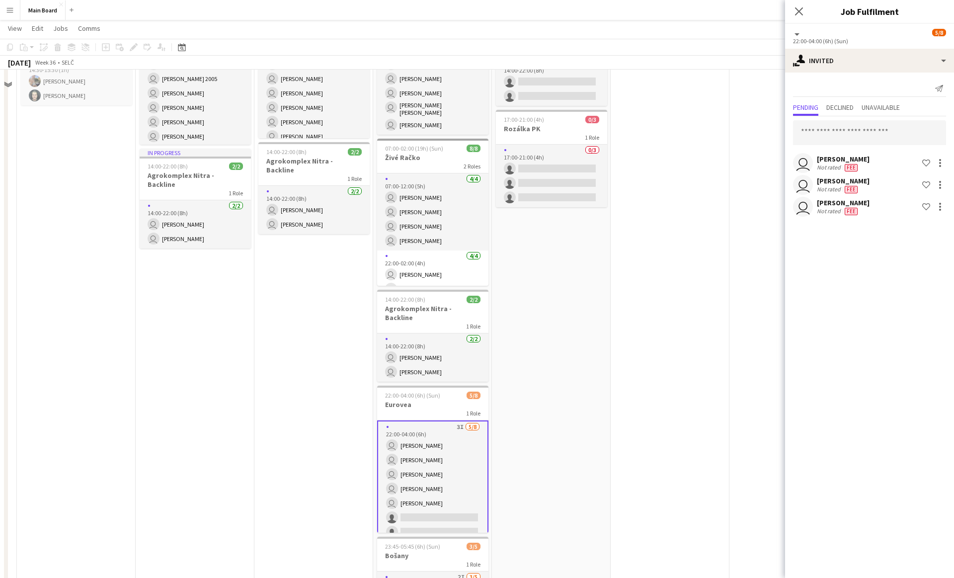
scroll to position [516, 0]
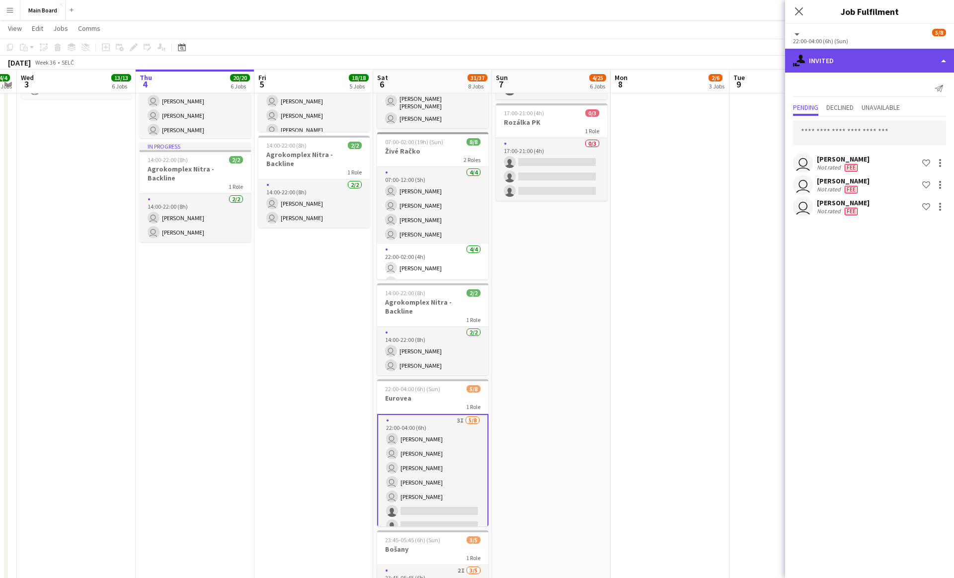
click at [824, 59] on div "single-neutral-actions-share-1 Invited" at bounding box center [869, 61] width 169 height 24
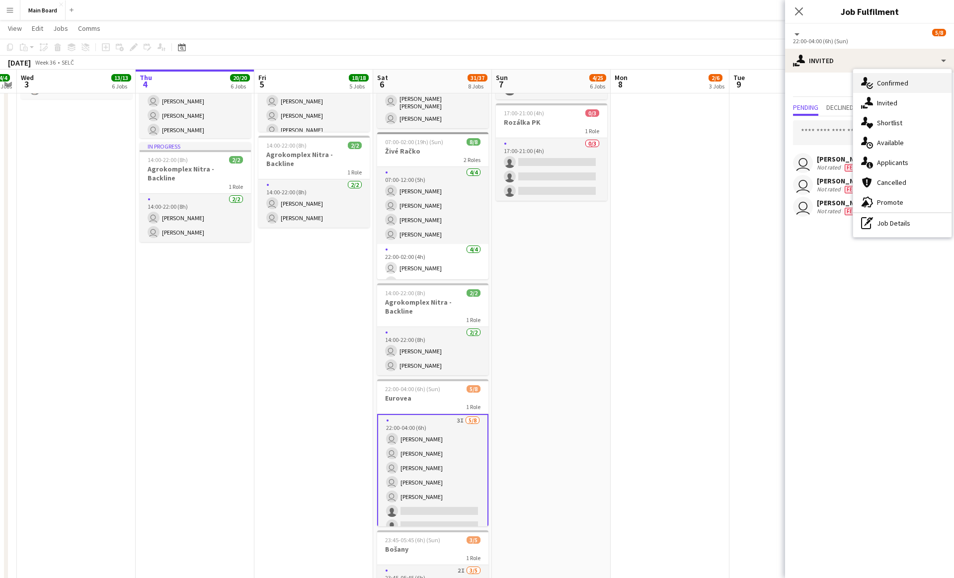
click at [880, 82] on span "Confirmed" at bounding box center [892, 83] width 31 height 9
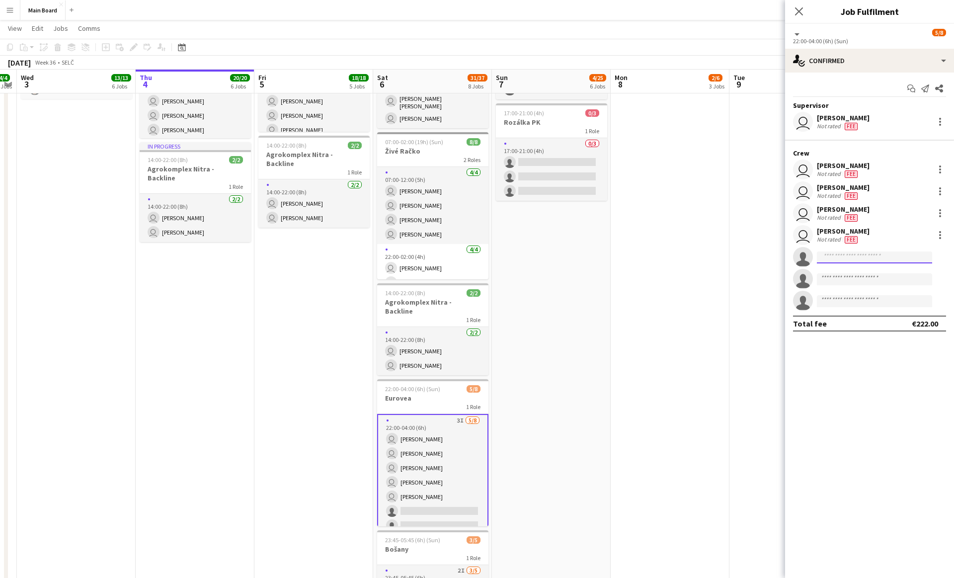
click at [849, 257] on input at bounding box center [874, 257] width 115 height 12
type input "*****"
click at [843, 272] on span "[PERSON_NAME]" at bounding box center [853, 271] width 57 height 8
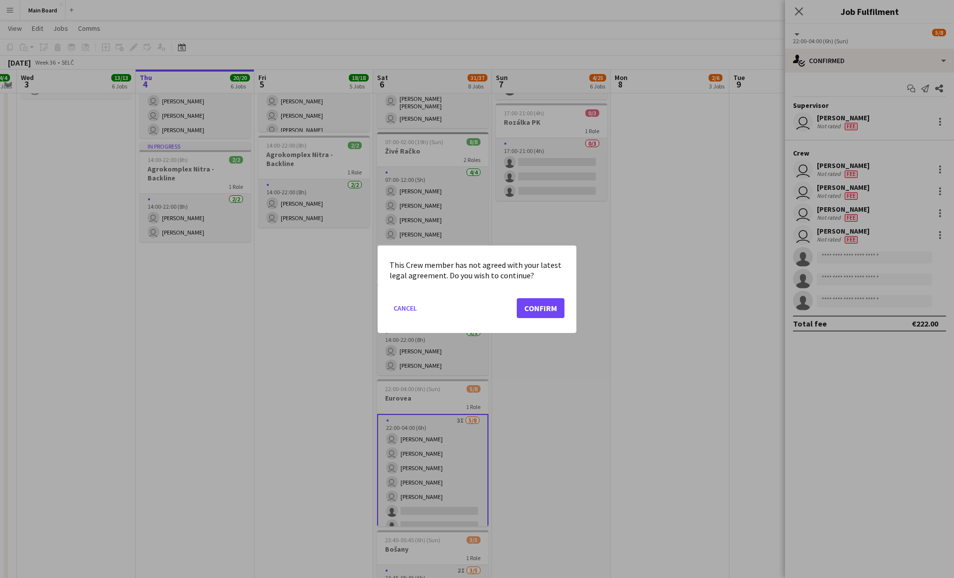
click at [540, 318] on mat-dialog-actions "Cancel Confirm" at bounding box center [477, 311] width 175 height 42
click at [542, 315] on button "Confirm" at bounding box center [541, 308] width 48 height 20
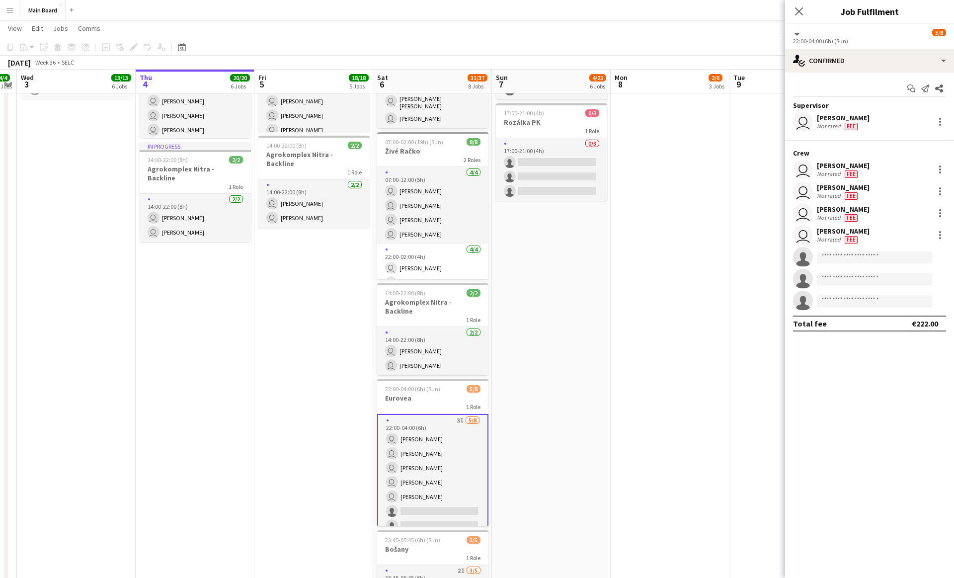
scroll to position [516, 0]
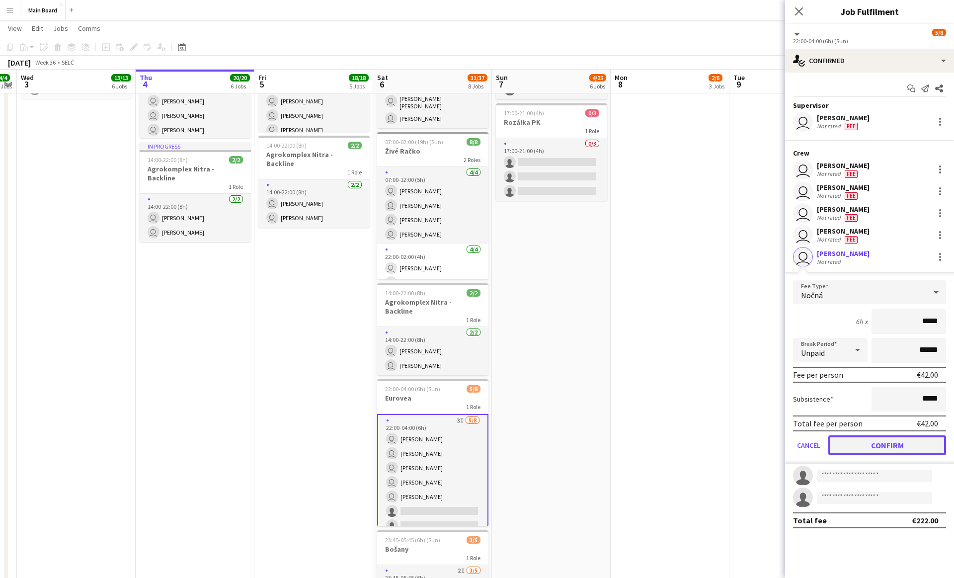
click at [896, 444] on button "Confirm" at bounding box center [887, 445] width 118 height 20
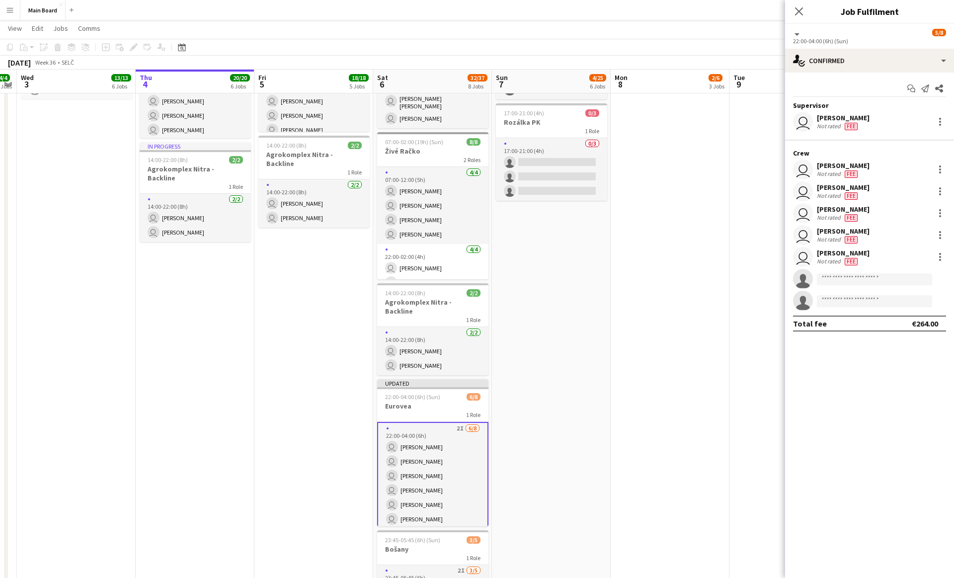
click at [558, 260] on app-date-cell "09:00-21:00 (12h) 2/12 Agrokomplex pin Agrokomplex Nitra 2 Roles [DATE] 09:00-2…" at bounding box center [551, 135] width 119 height 1081
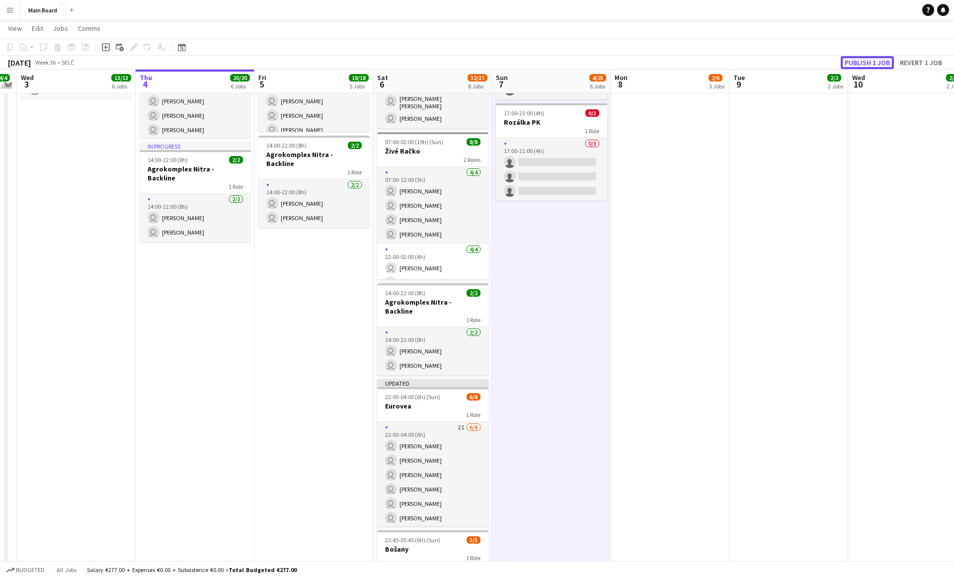
click at [878, 63] on button "Publish 1 job" at bounding box center [867, 62] width 53 height 13
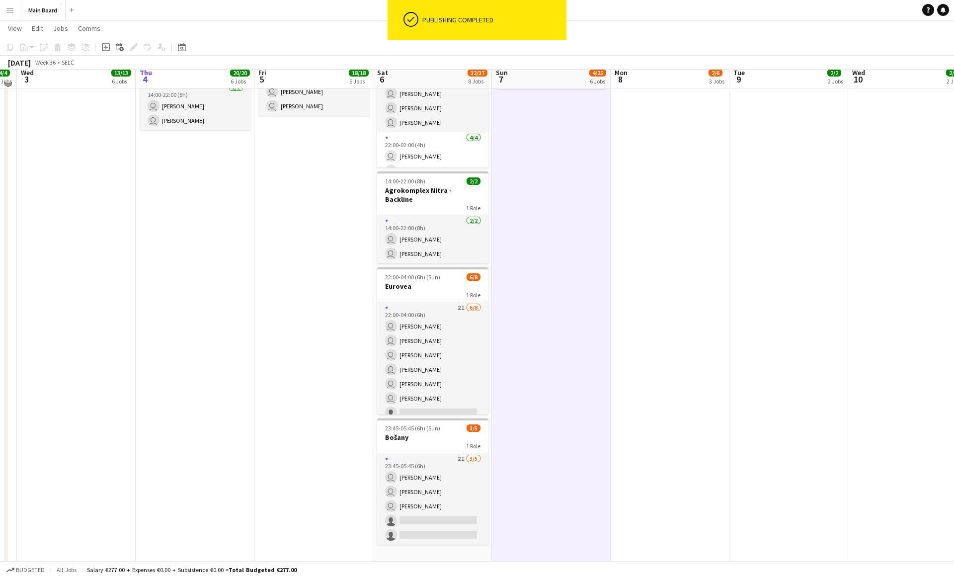
scroll to position [630, 0]
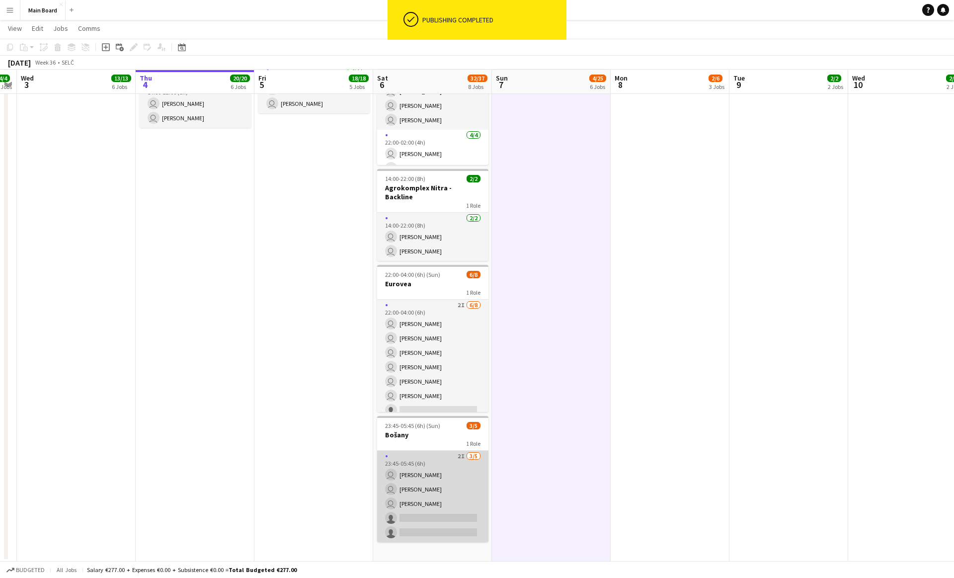
click at [440, 477] on app-card-role "2I [DATE] 23:45-05:45 (6h) user [PERSON_NAME] user [PERSON_NAME] user [PERSON_N…" at bounding box center [432, 496] width 111 height 91
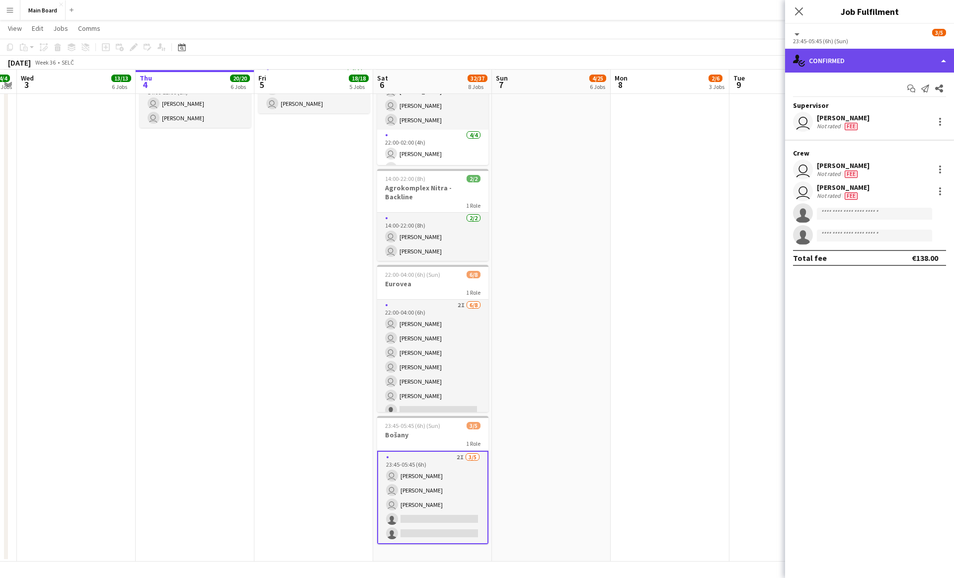
click at [863, 62] on div "single-neutral-actions-check-2 Confirmed" at bounding box center [869, 61] width 169 height 24
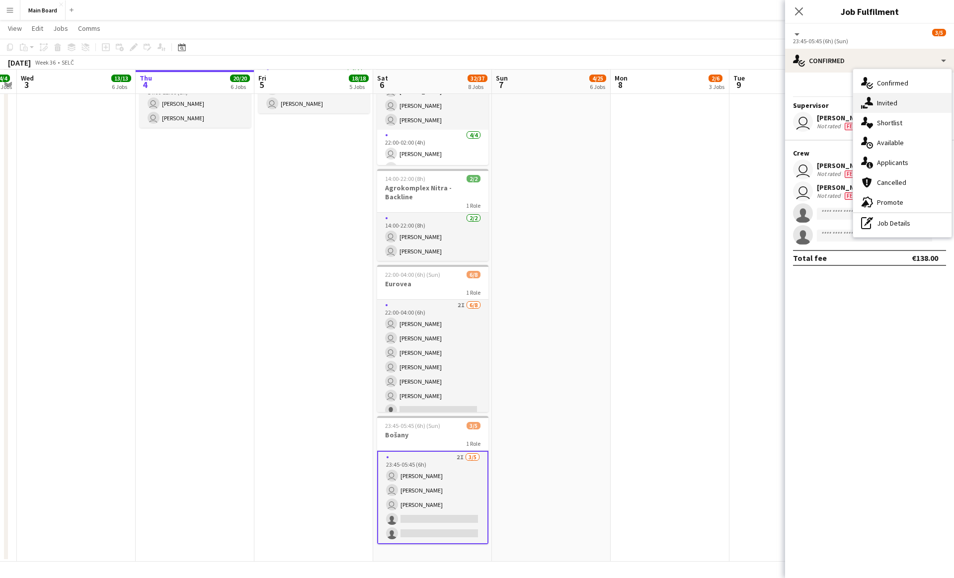
click at [874, 99] on div "single-neutral-actions-share-1 Invited" at bounding box center [902, 103] width 98 height 20
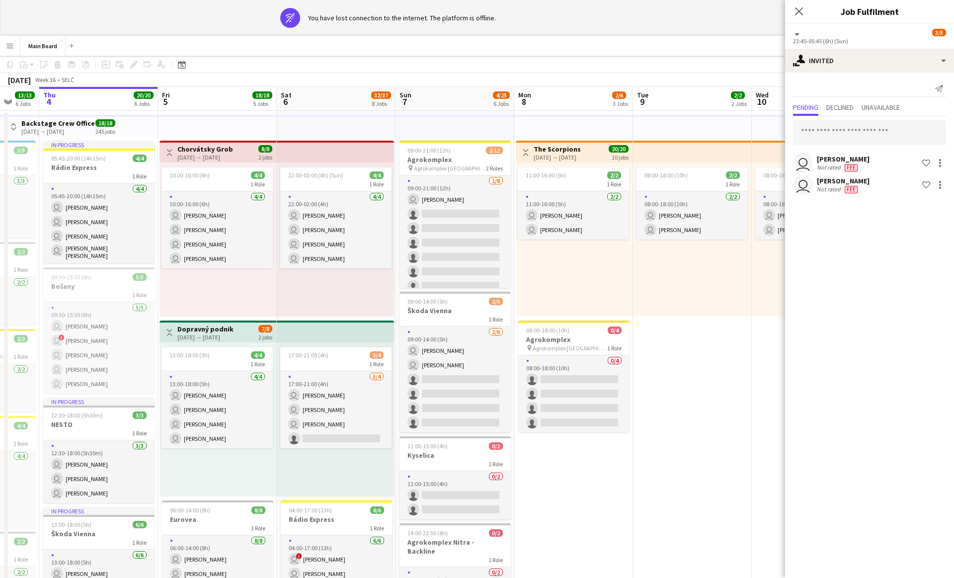
scroll to position [38, 0]
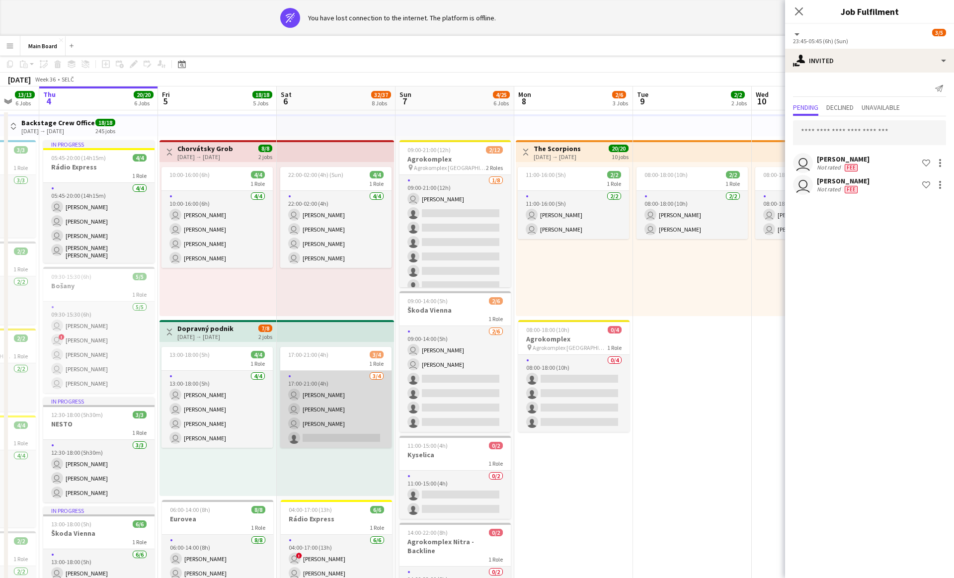
click at [344, 397] on app-card-role "[DATE] 17:00-21:00 (4h) user [PERSON_NAME] user [PERSON_NAME] user [PERSON_NAME…" at bounding box center [335, 409] width 111 height 77
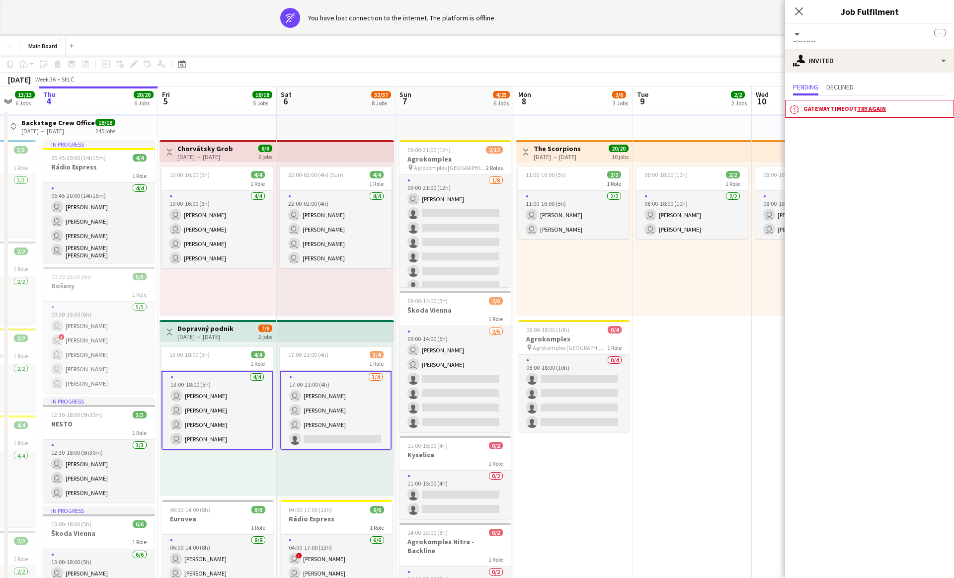
click at [340, 397] on app-card-role "[DATE] 17:00-21:00 (4h) user [PERSON_NAME] user [PERSON_NAME] user [PERSON_NAME…" at bounding box center [335, 410] width 111 height 79
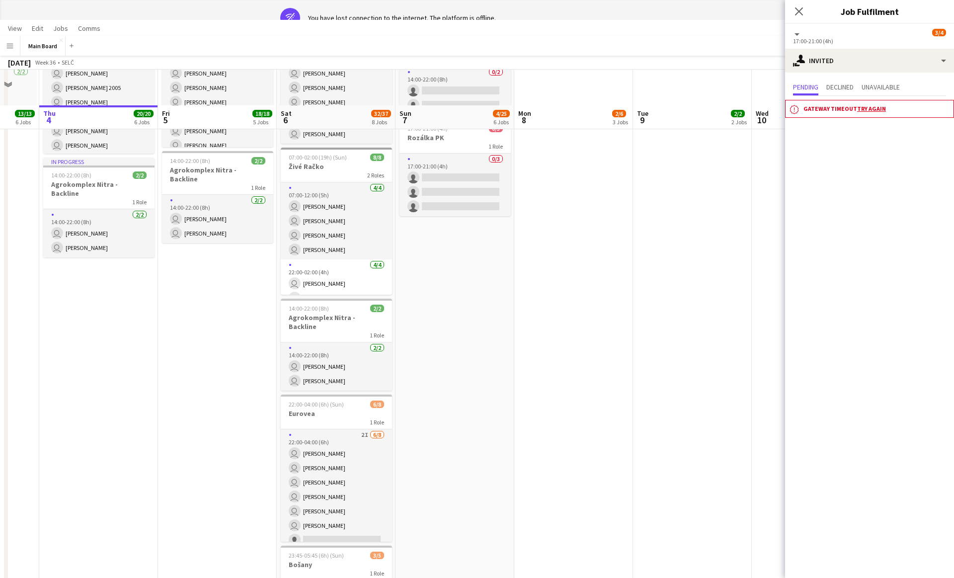
scroll to position [535, 0]
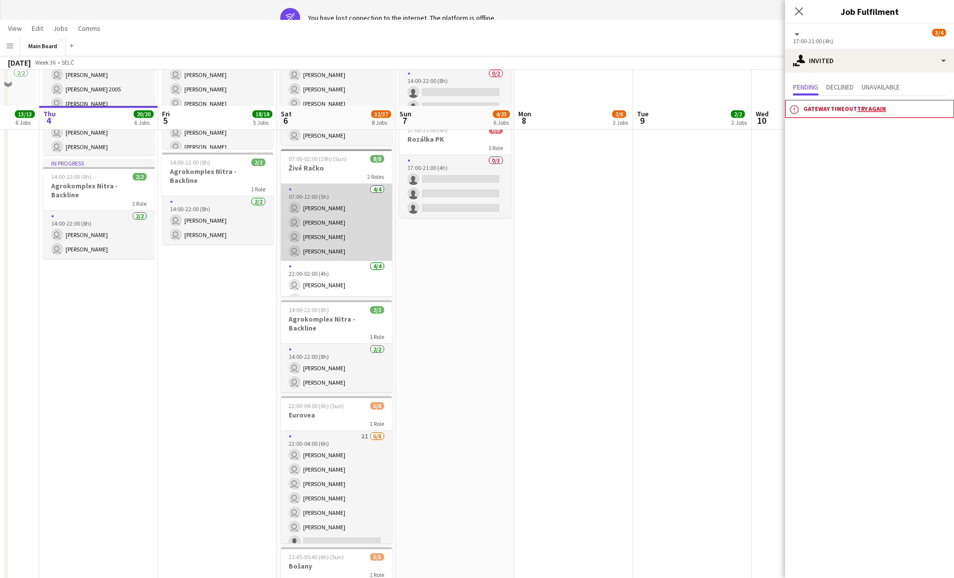
click at [340, 218] on app-card-role "[DATE] 07:00-12:00 (5h) user [PERSON_NAME] user [PERSON_NAME] user [PERSON_NAME…" at bounding box center [336, 222] width 111 height 77
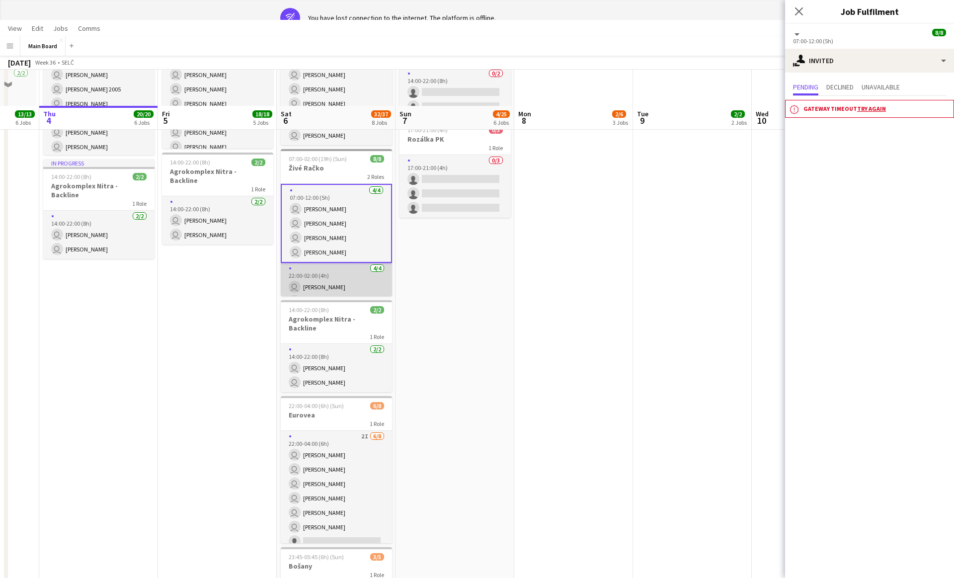
scroll to position [44, 0]
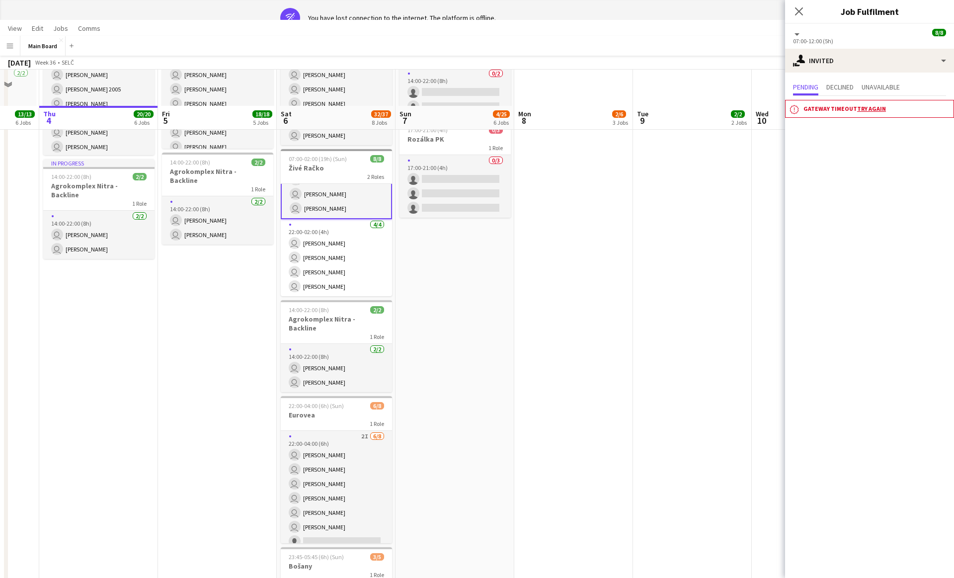
click at [575, 352] on app-date-cell "Toggle View The Scorpions [DATE] → [DATE] 20/20 10 jobs 11:00-16:00 (5h) 2/2 1 …" at bounding box center [573, 152] width 119 height 1081
